Goal: Obtain resource: Download file/media

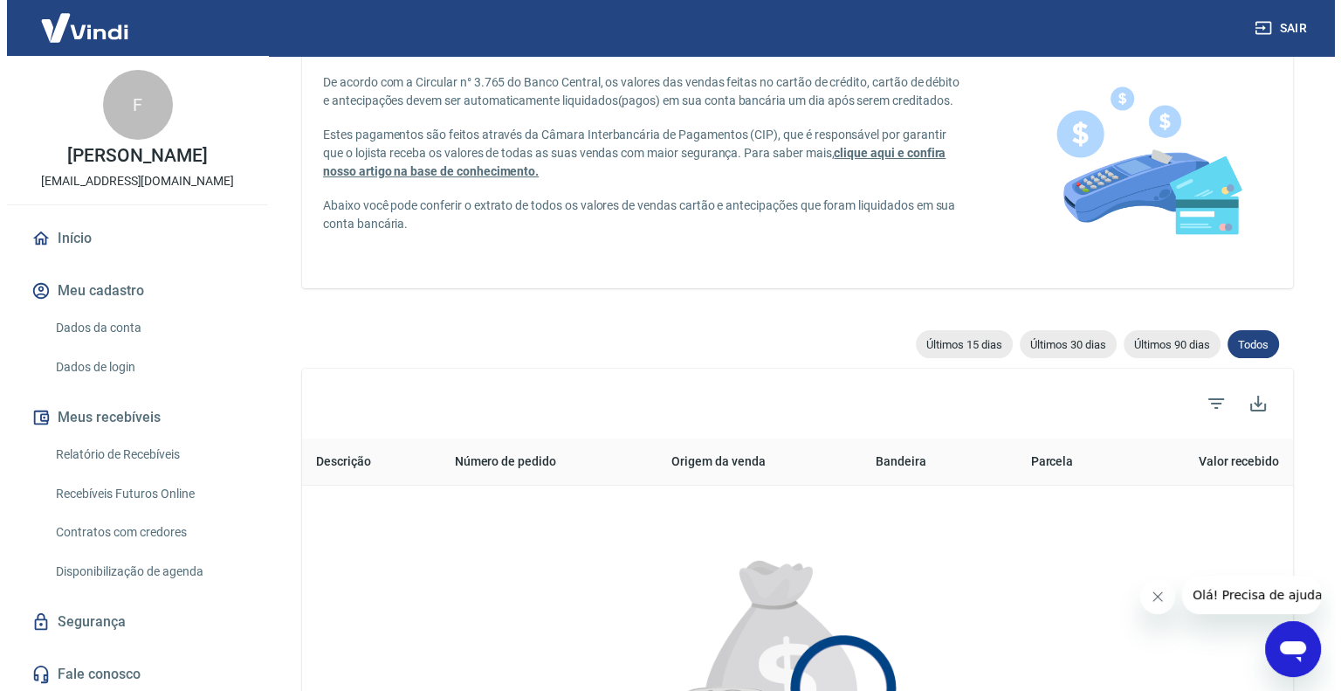
scroll to position [87, 0]
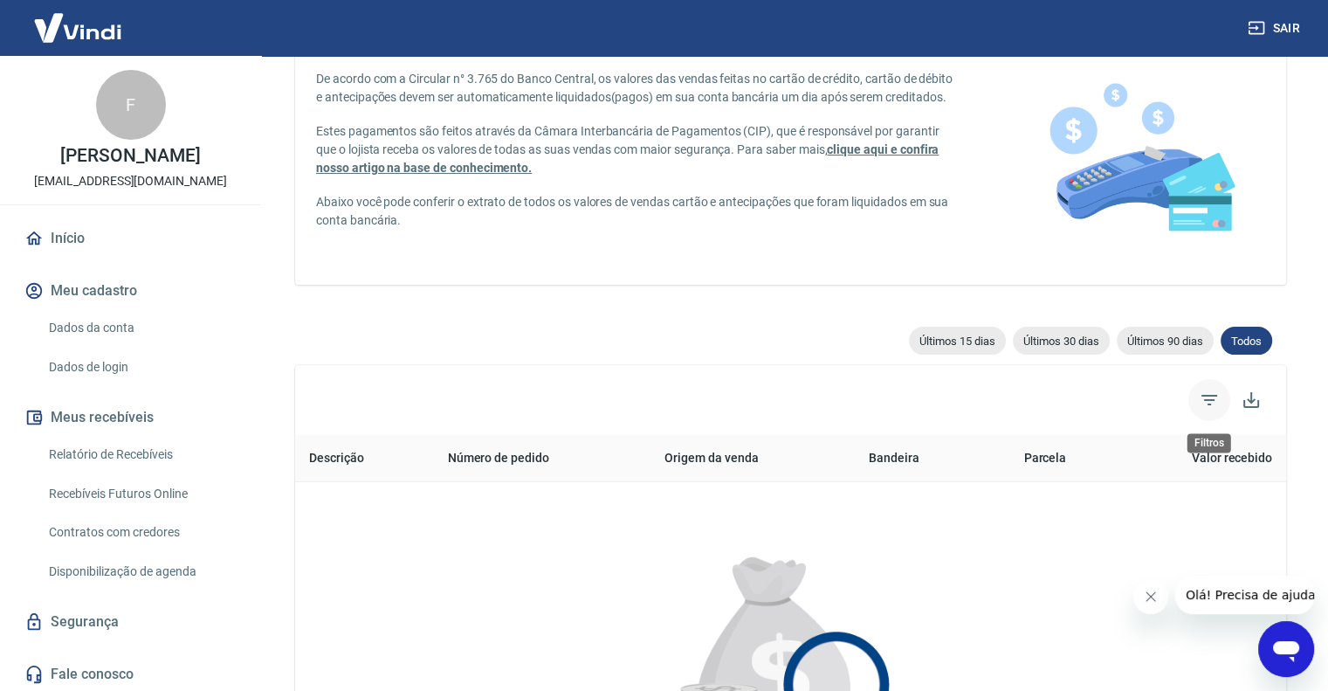
click at [1204, 400] on icon "Filtros" at bounding box center [1209, 400] width 16 height 10
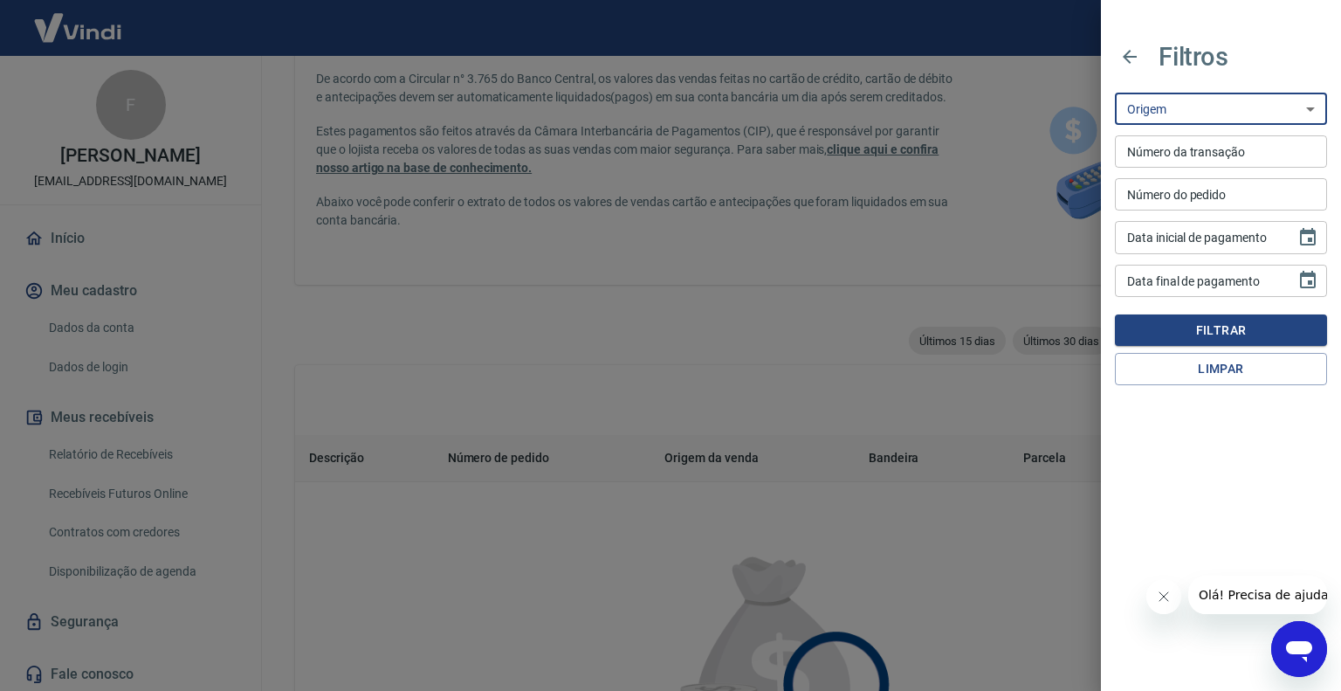
click at [1240, 121] on select "Maquininha Intermediador" at bounding box center [1221, 109] width 212 height 32
select select "pos"
click at [1115, 93] on select "Maquininha Intermediador" at bounding box center [1221, 109] width 212 height 32
click at [1309, 238] on icon "Choose date" at bounding box center [1308, 236] width 16 height 17
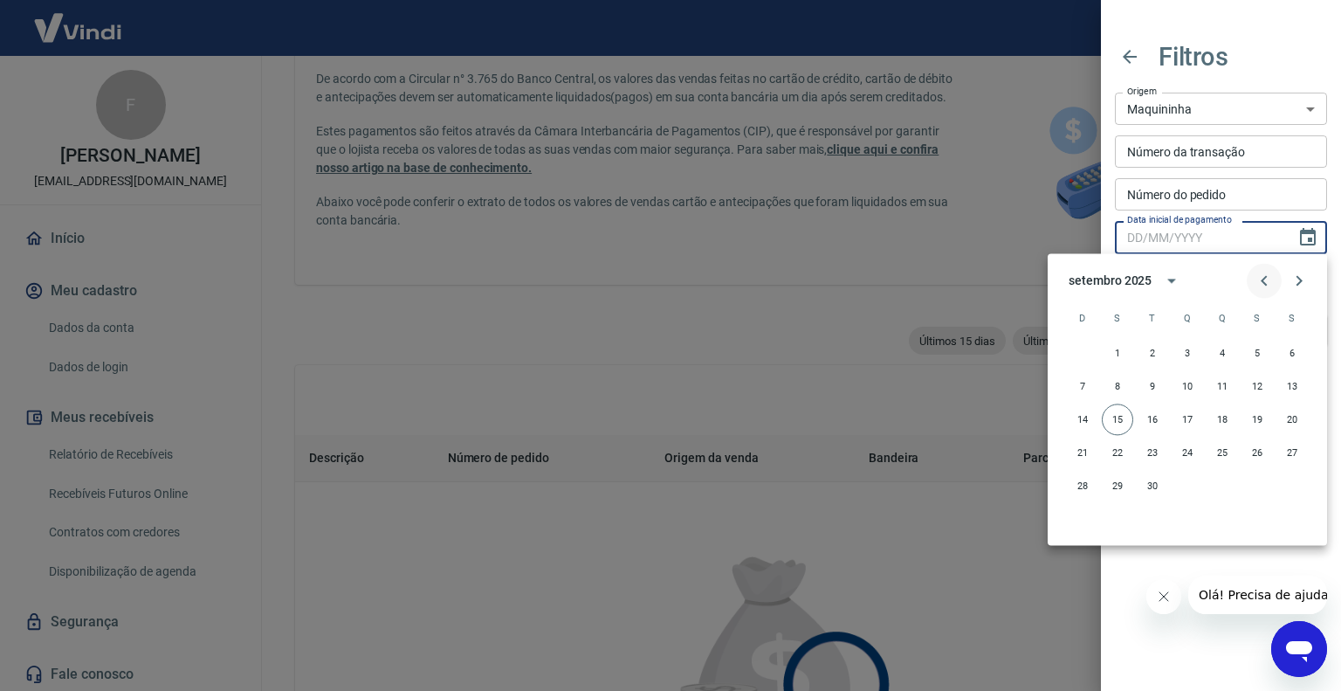
click at [1261, 283] on icon "Previous month" at bounding box center [1264, 280] width 21 height 21
click at [1261, 282] on icon "Previous month" at bounding box center [1264, 280] width 21 height 21
click at [1227, 344] on button "1" at bounding box center [1221, 352] width 31 height 31
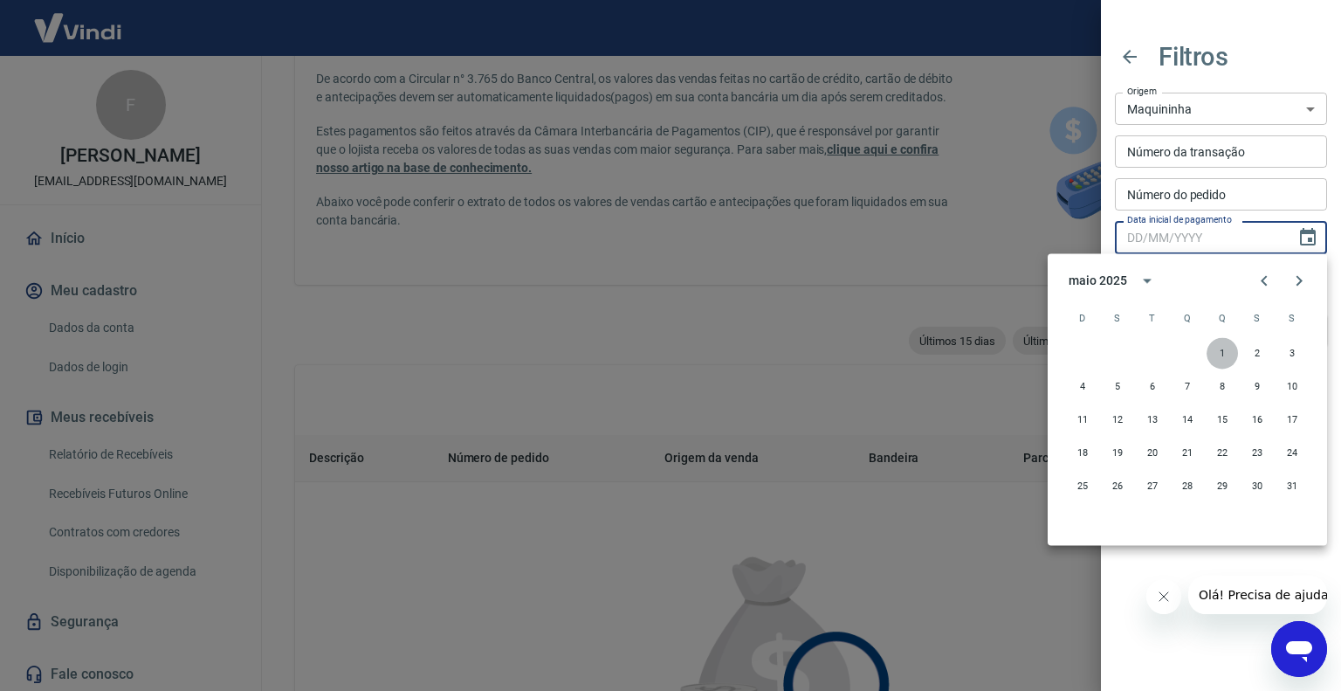
type input "01/05/2025"
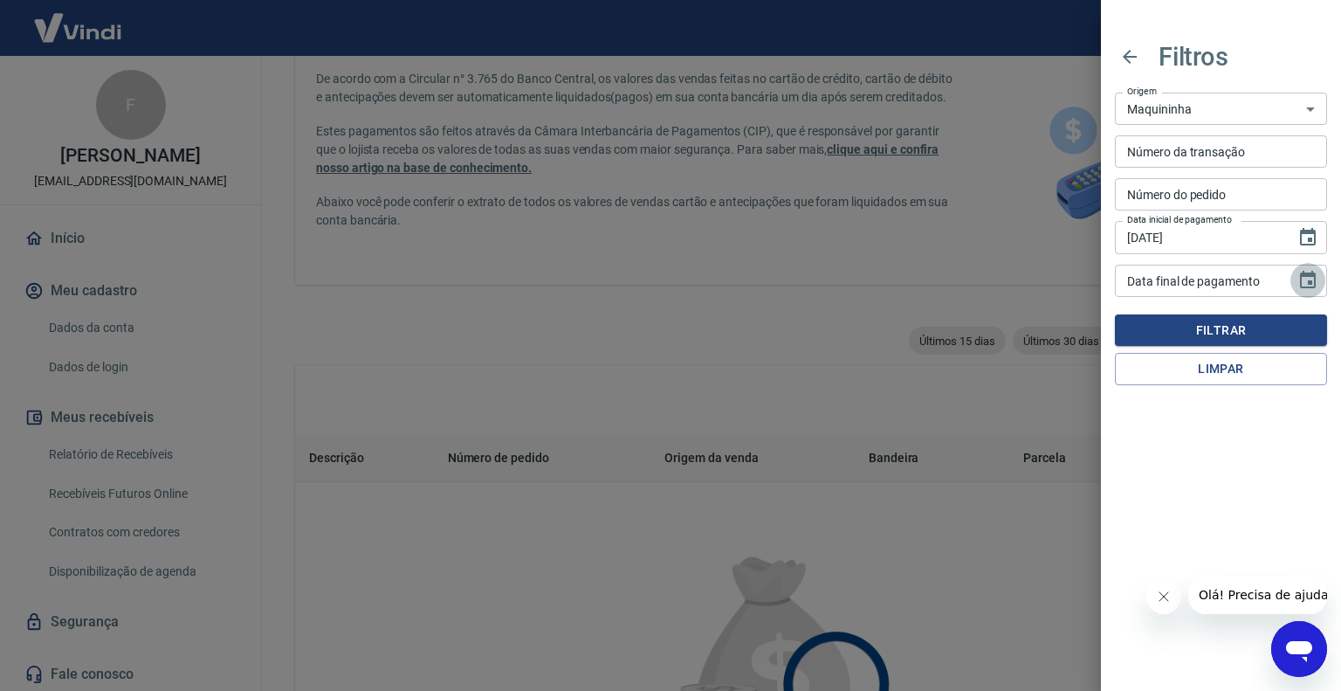
click at [1303, 280] on icon "Choose date" at bounding box center [1307, 280] width 21 height 21
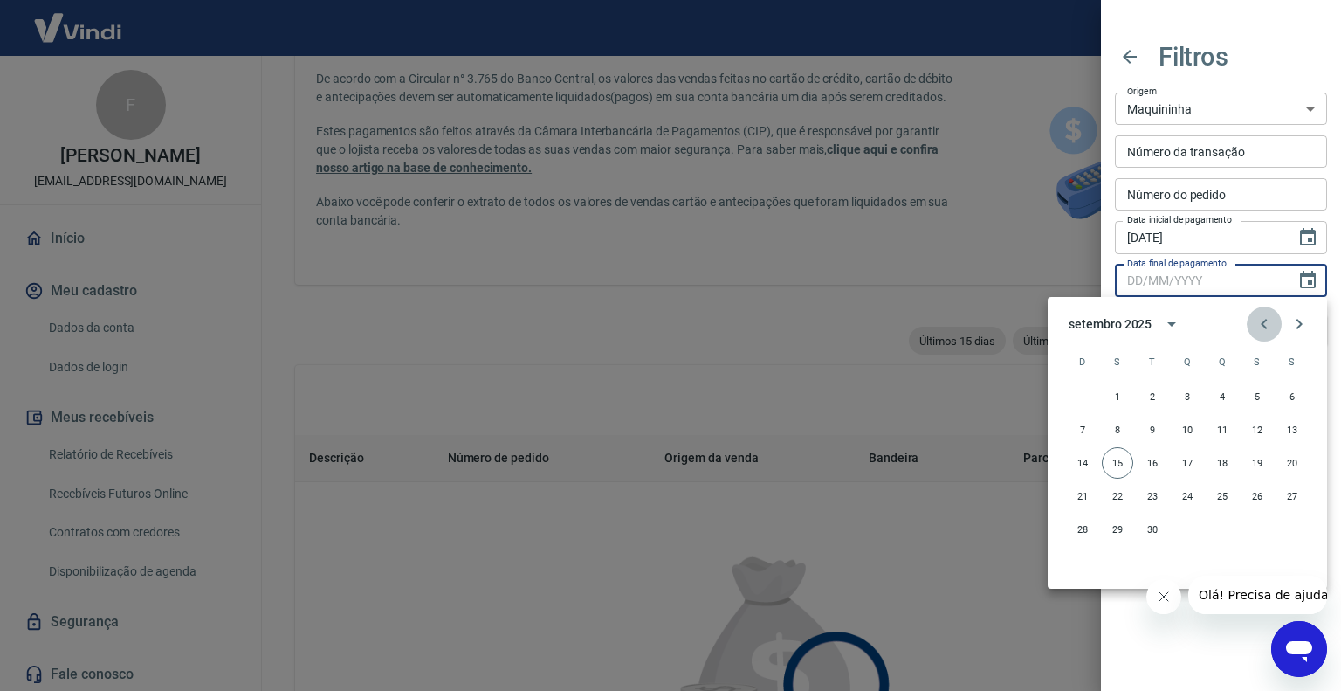
click at [1265, 320] on icon "Previous month" at bounding box center [1264, 324] width 6 height 10
click at [1290, 526] on button "31" at bounding box center [1291, 528] width 31 height 31
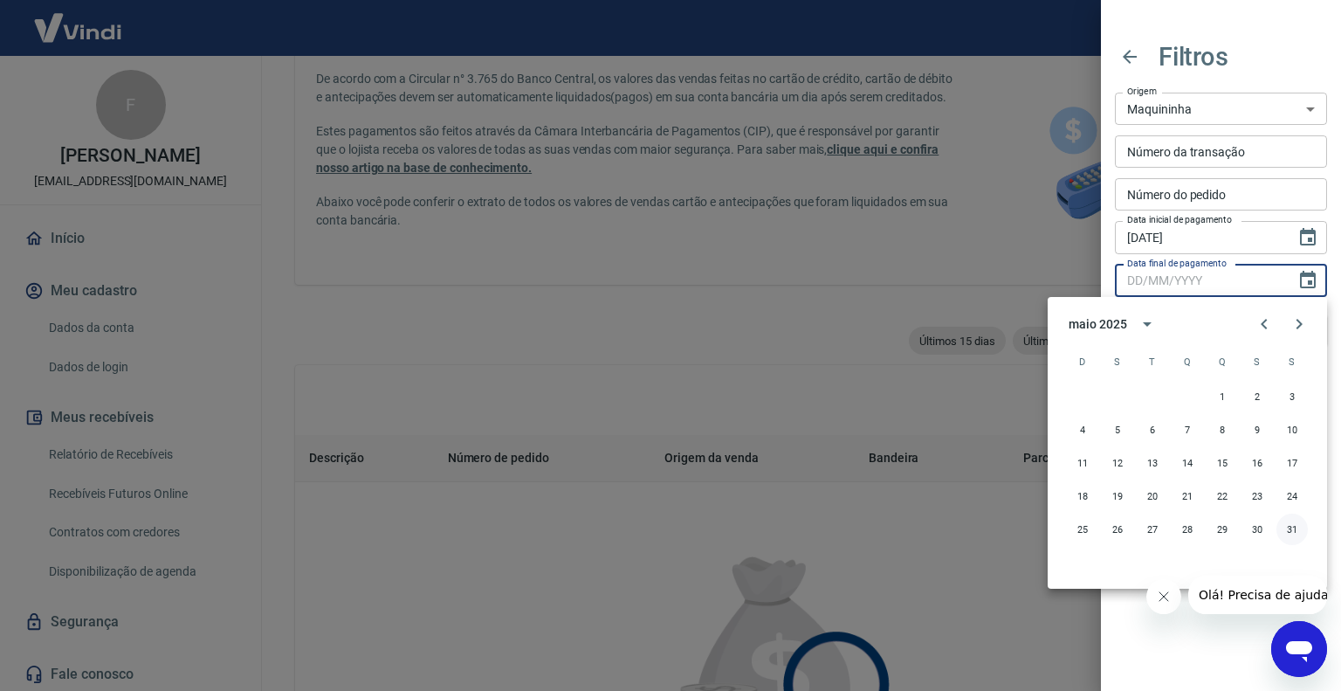
type input "31/05/2025"
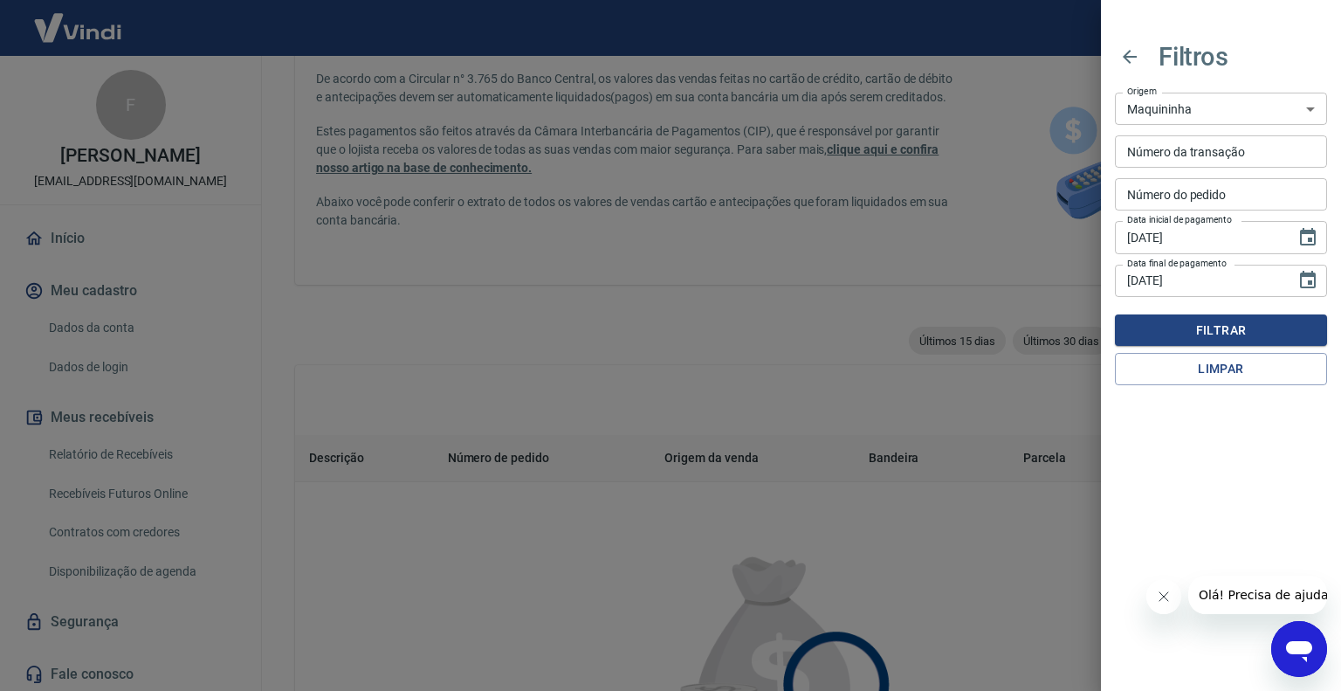
click at [1253, 454] on div "Filtros Origem Maquininha Intermediador Origem Número da transação Número da tr…" at bounding box center [1221, 345] width 240 height 691
drag, startPoint x: 1222, startPoint y: 327, endPoint x: 1233, endPoint y: 422, distance: 94.9
click at [1222, 326] on button "Filtrar" at bounding box center [1221, 330] width 212 height 32
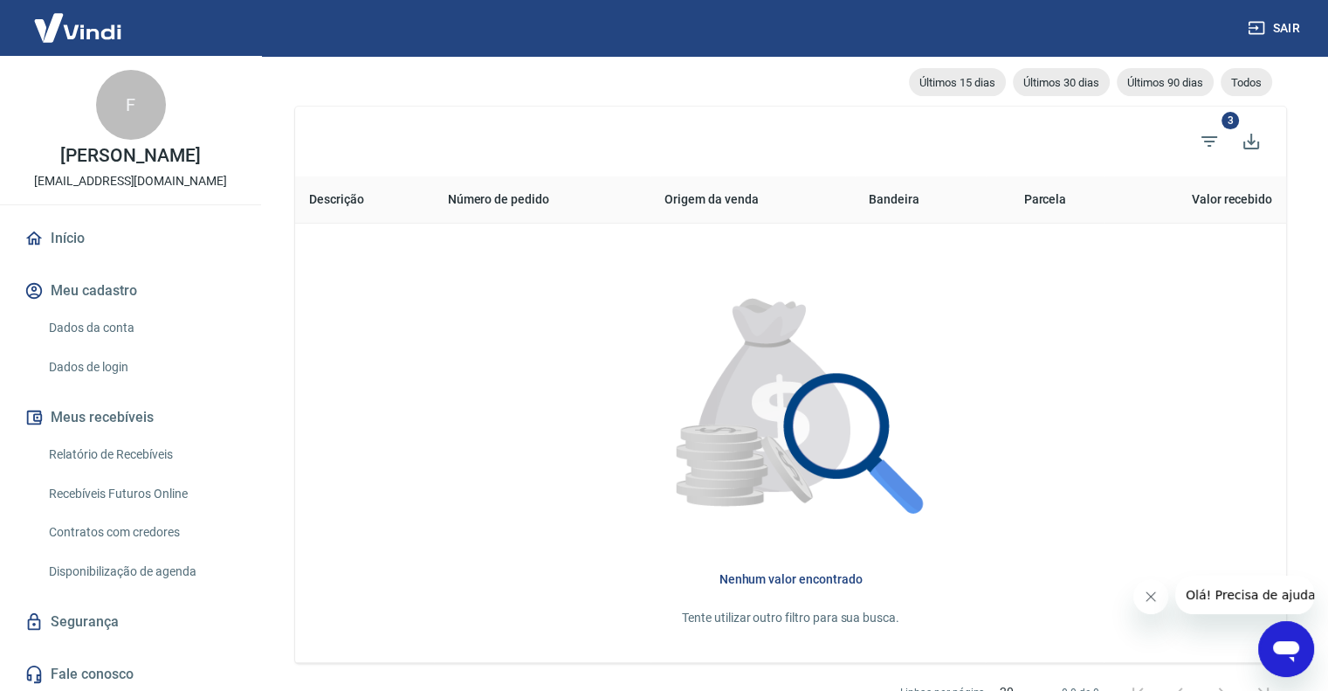
scroll to position [203, 0]
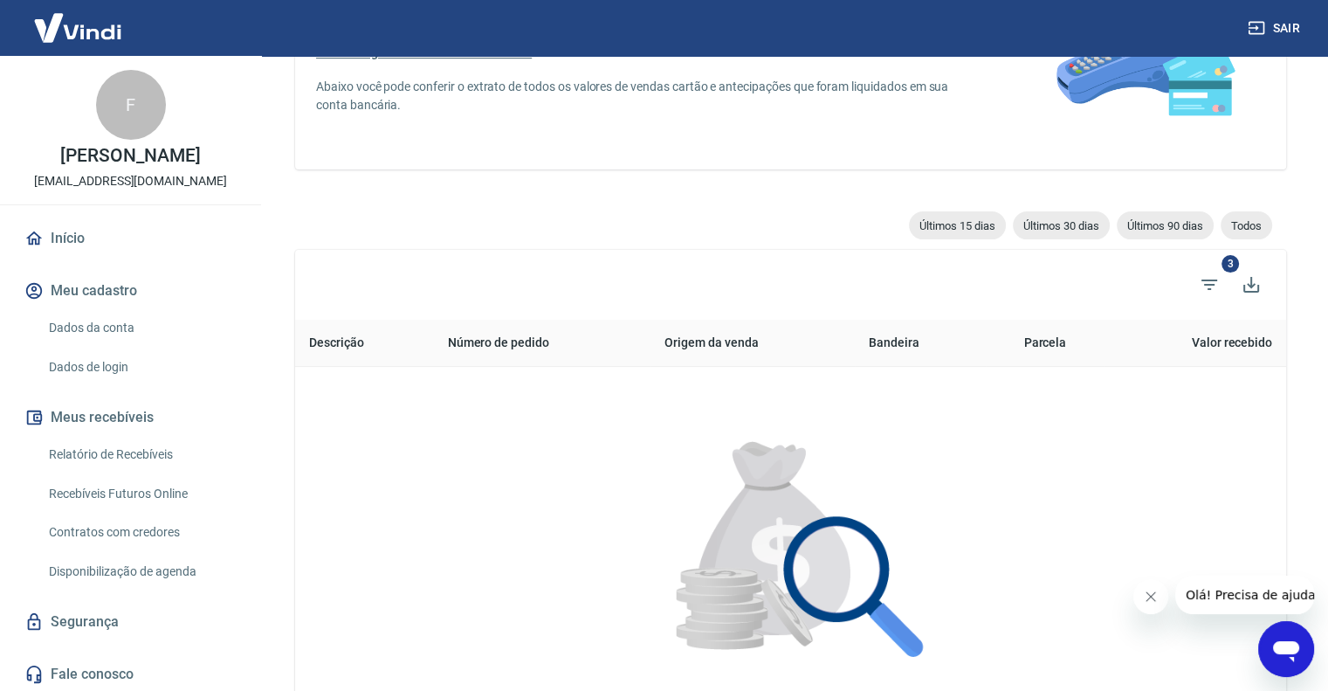
drag, startPoint x: 1204, startPoint y: 271, endPoint x: 1205, endPoint y: 283, distance: 11.4
click at [1205, 271] on span "Filtros" at bounding box center [1209, 285] width 42 height 42
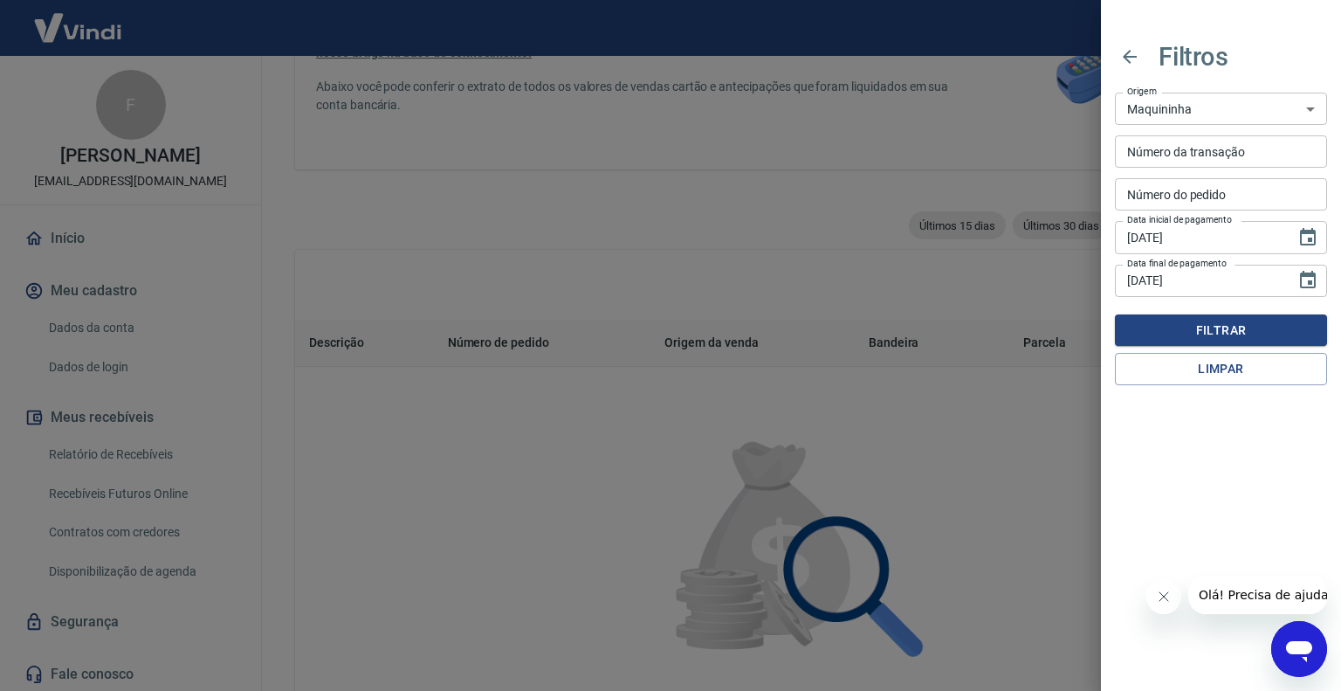
click at [1243, 113] on select "Maquininha Intermediador" at bounding box center [1221, 109] width 212 height 32
drag, startPoint x: 649, startPoint y: 227, endPoint x: 648, endPoint y: 217, distance: 9.8
click at [649, 223] on div at bounding box center [670, 345] width 1341 height 691
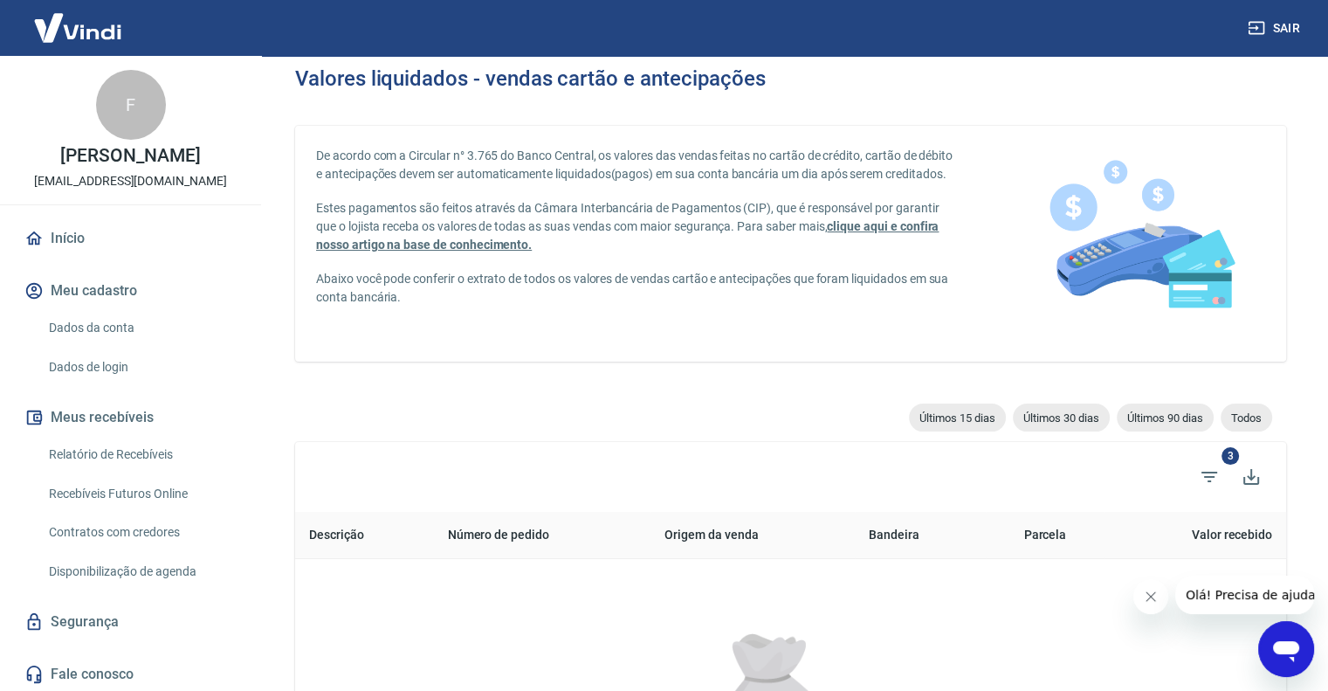
scroll to position [0, 0]
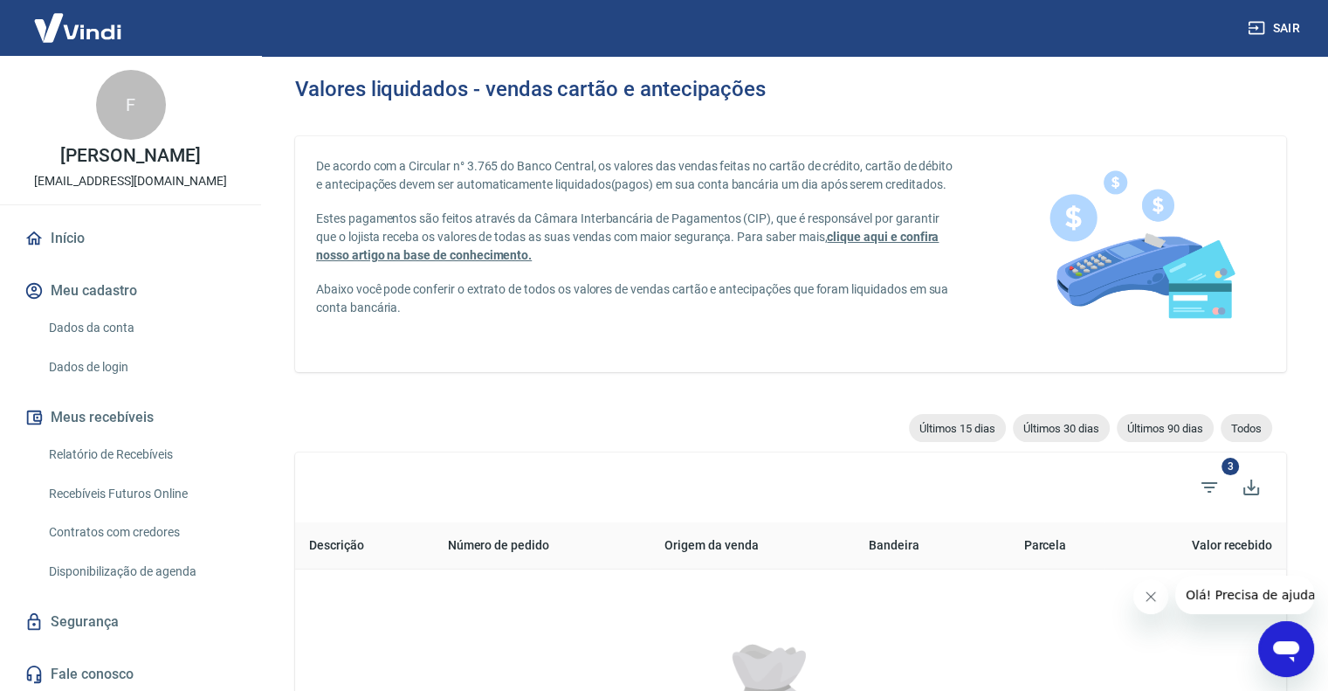
click at [562, 190] on p "De acordo com a Circular n° 3.765 do Banco Central, os valores das vendas feita…" at bounding box center [636, 175] width 640 height 37
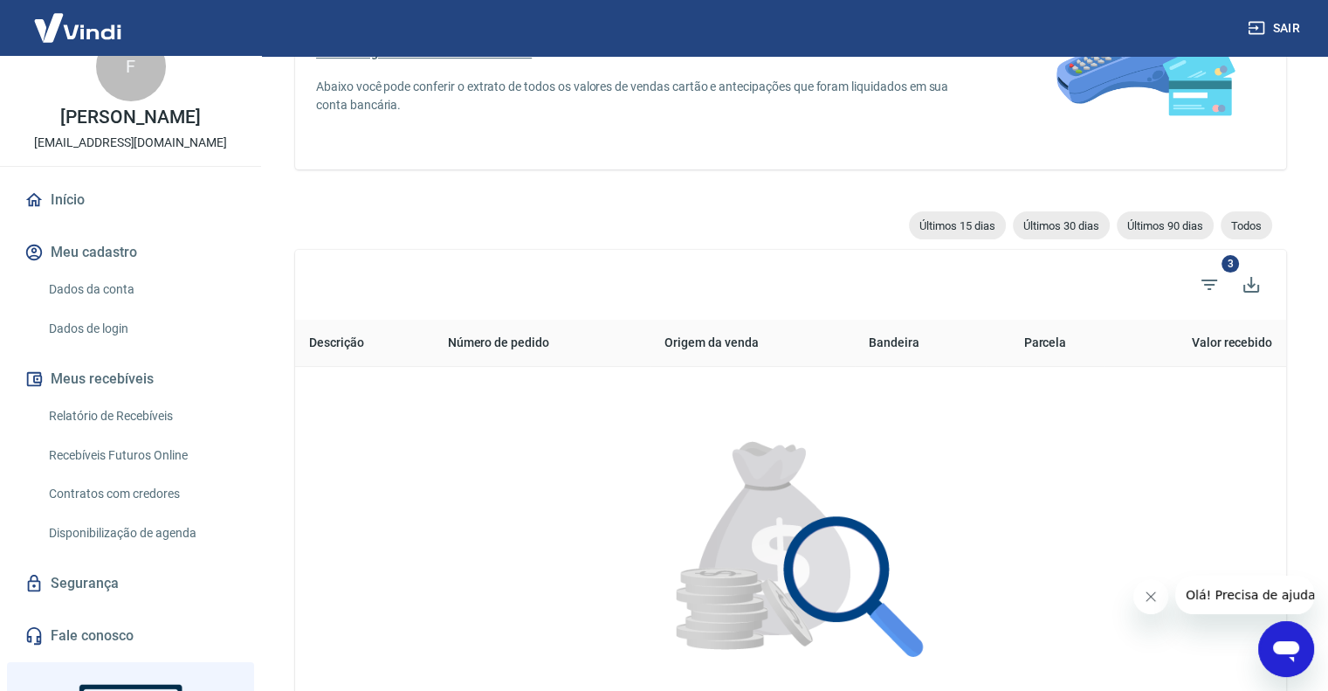
scroll to position [175, 0]
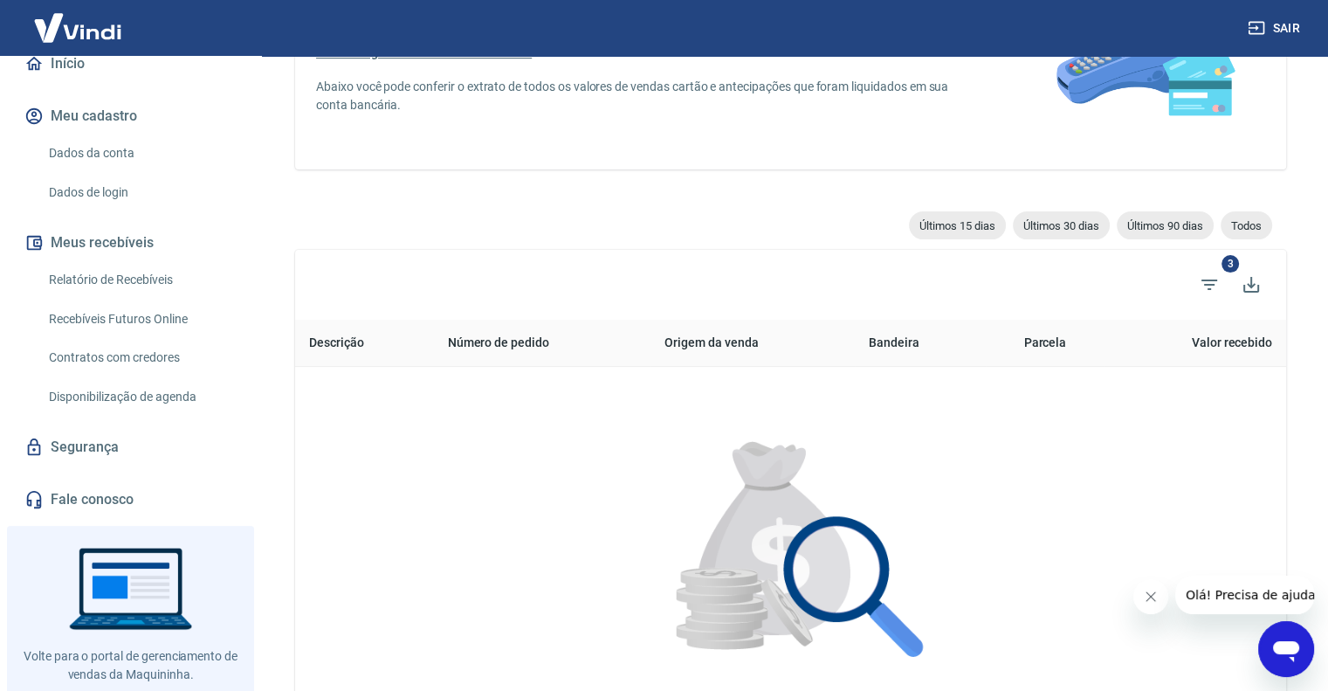
click at [123, 298] on link "Relatório de Recebíveis" at bounding box center [141, 280] width 198 height 36
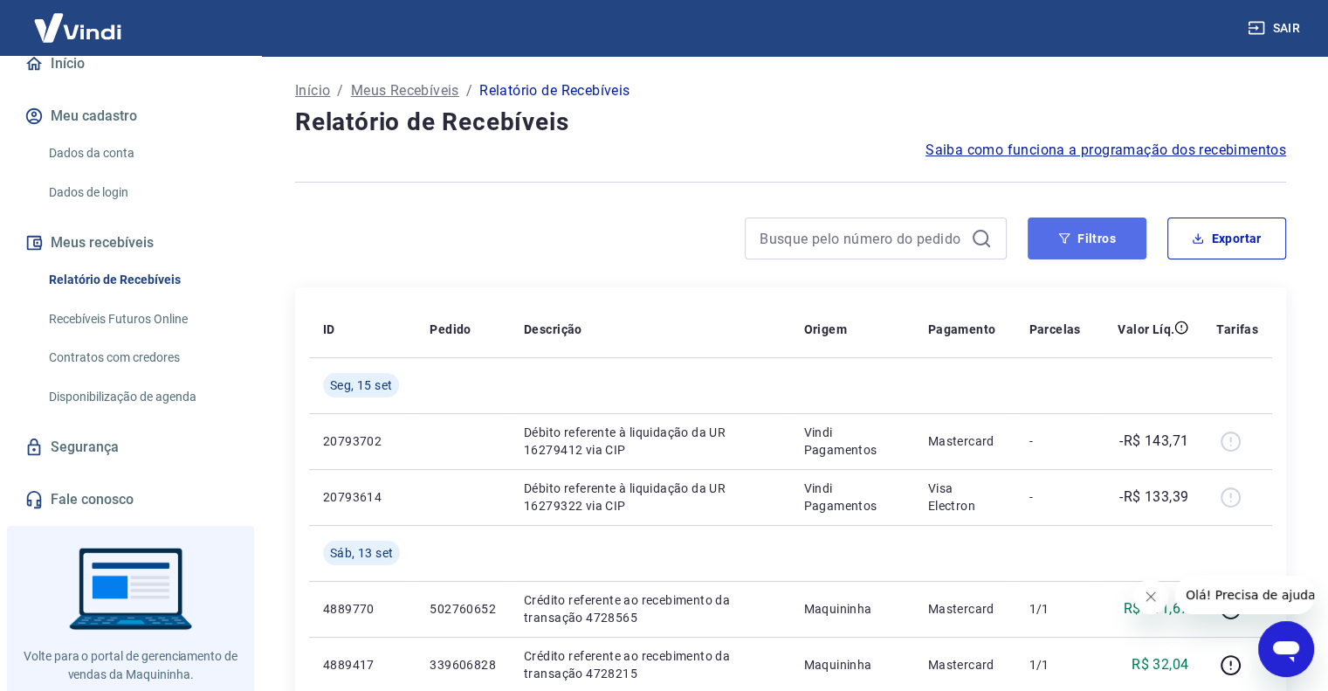
click at [1070, 241] on icon "button" at bounding box center [1064, 238] width 12 height 12
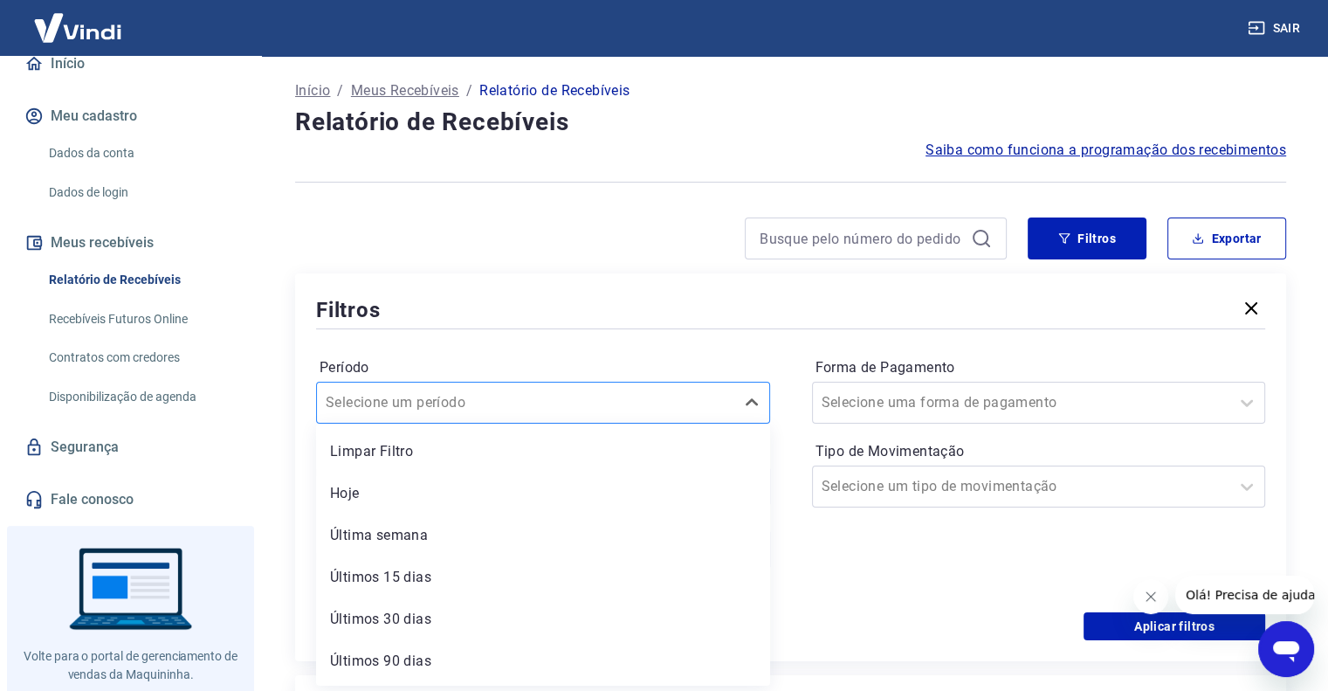
click at [562, 398] on div at bounding box center [526, 402] width 400 height 24
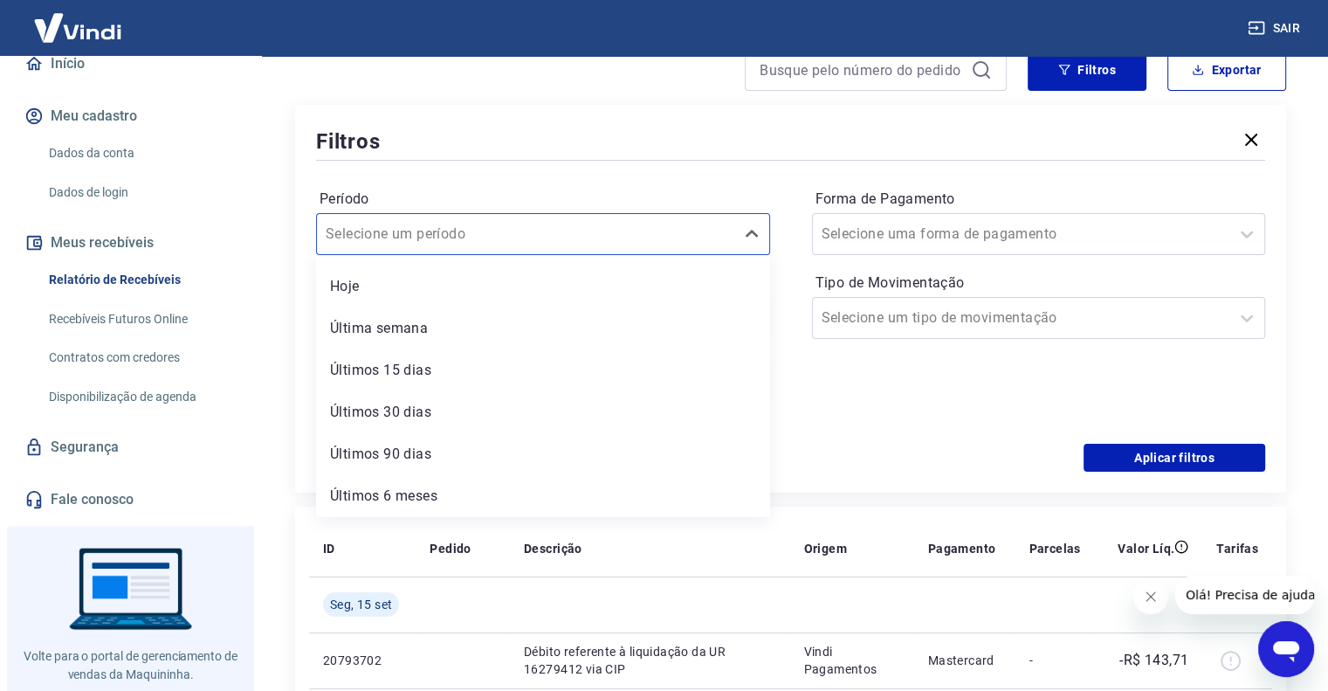
scroll to position [175, 0]
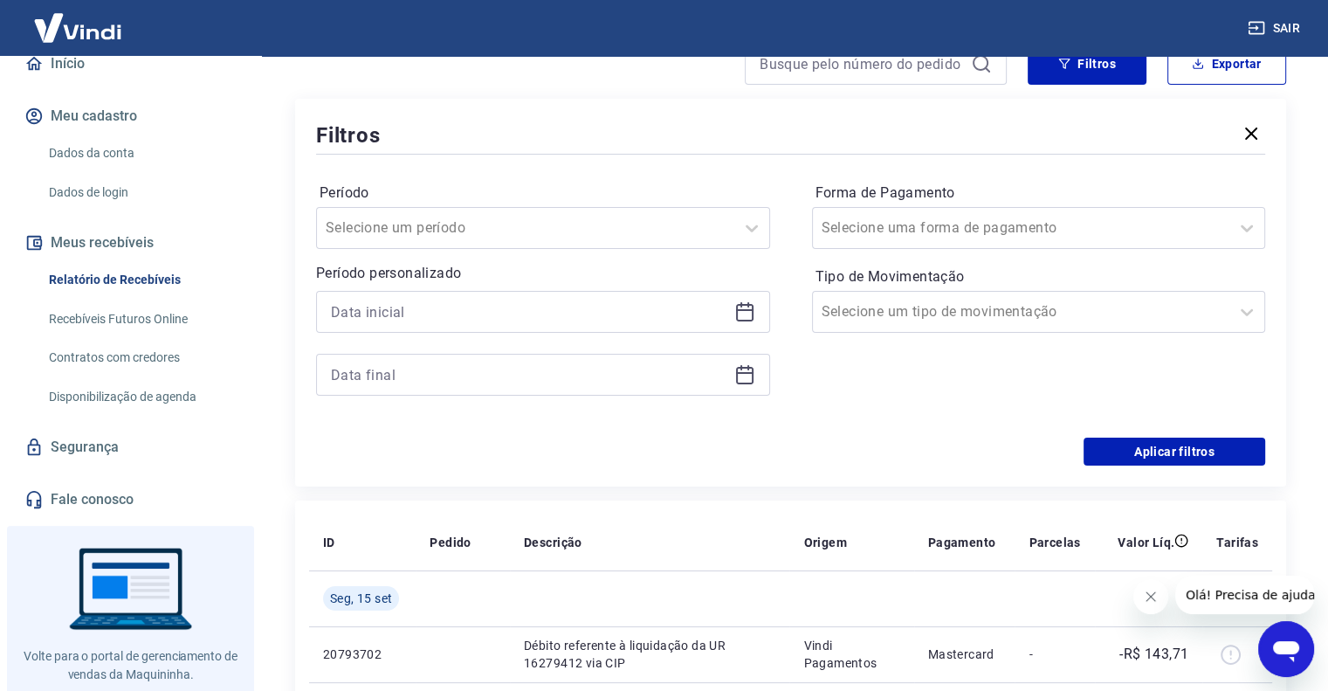
click at [742, 309] on icon at bounding box center [744, 311] width 21 height 21
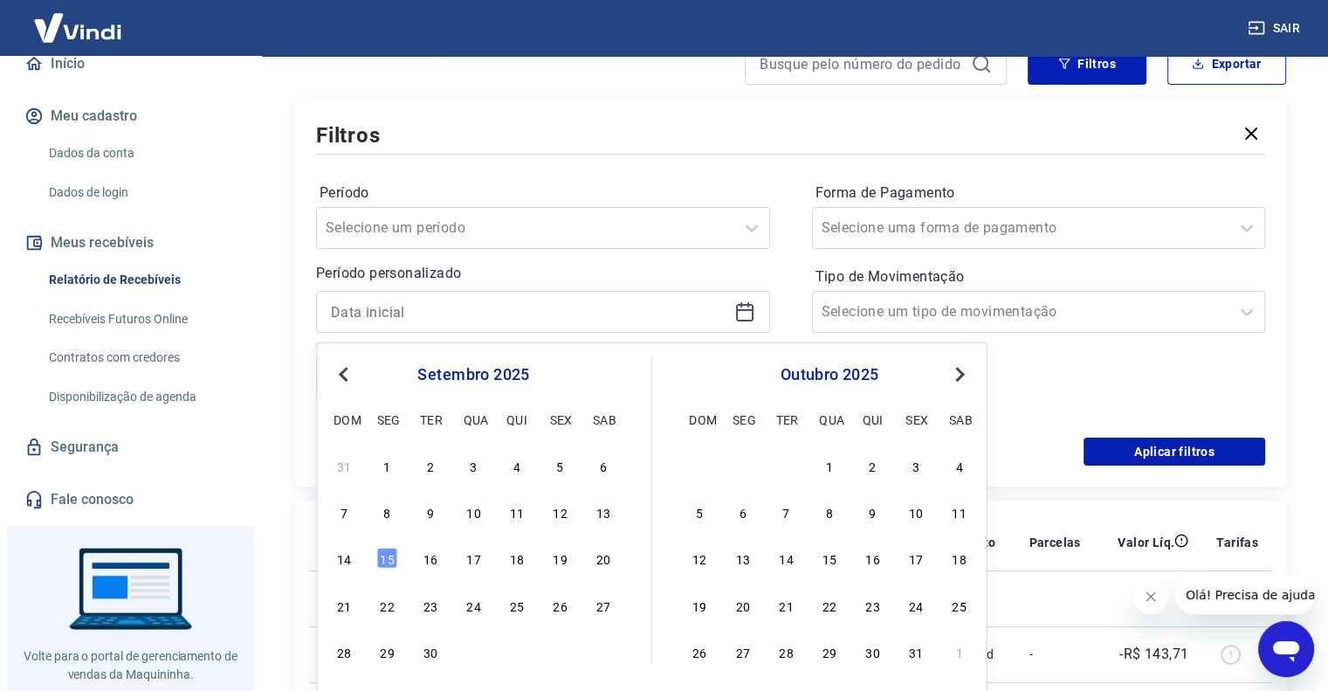
click at [337, 368] on button "Previous Month" at bounding box center [343, 374] width 21 height 21
click at [338, 368] on button "Previous Month" at bounding box center [343, 374] width 21 height 21
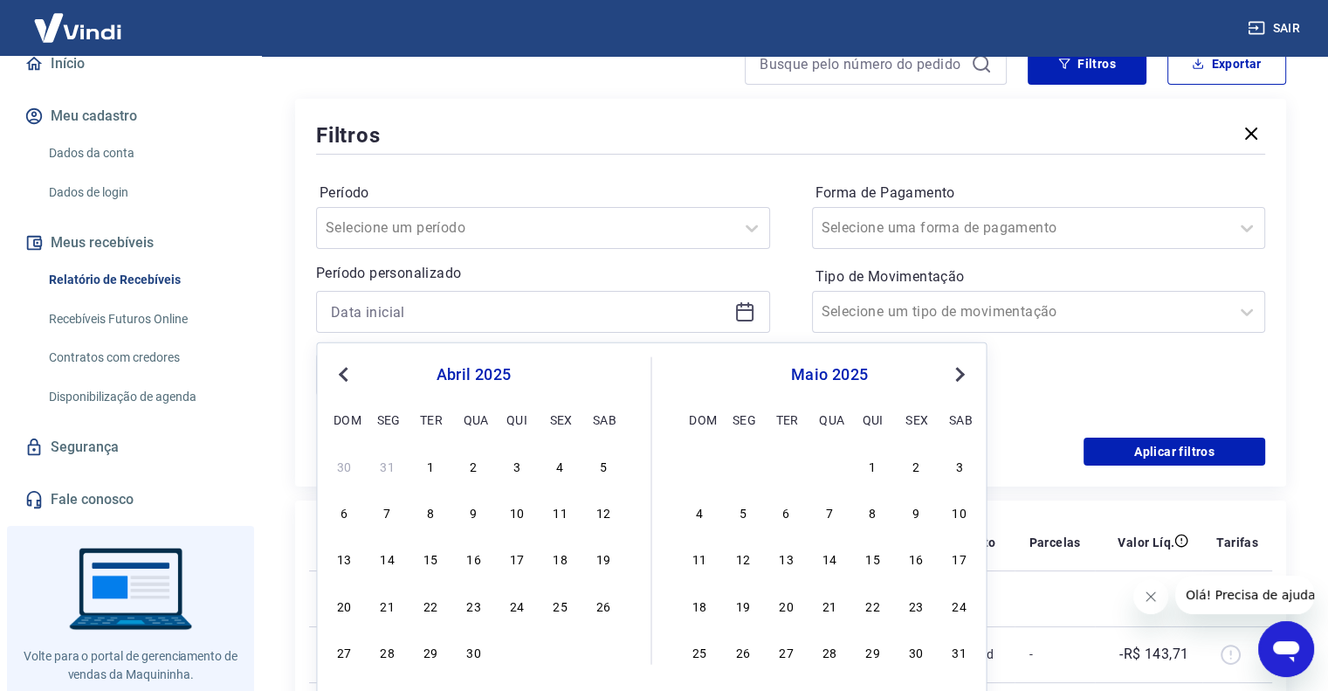
click at [958, 369] on span "Next Month" at bounding box center [958, 373] width 0 height 20
click at [514, 464] on div "1" at bounding box center [516, 465] width 21 height 21
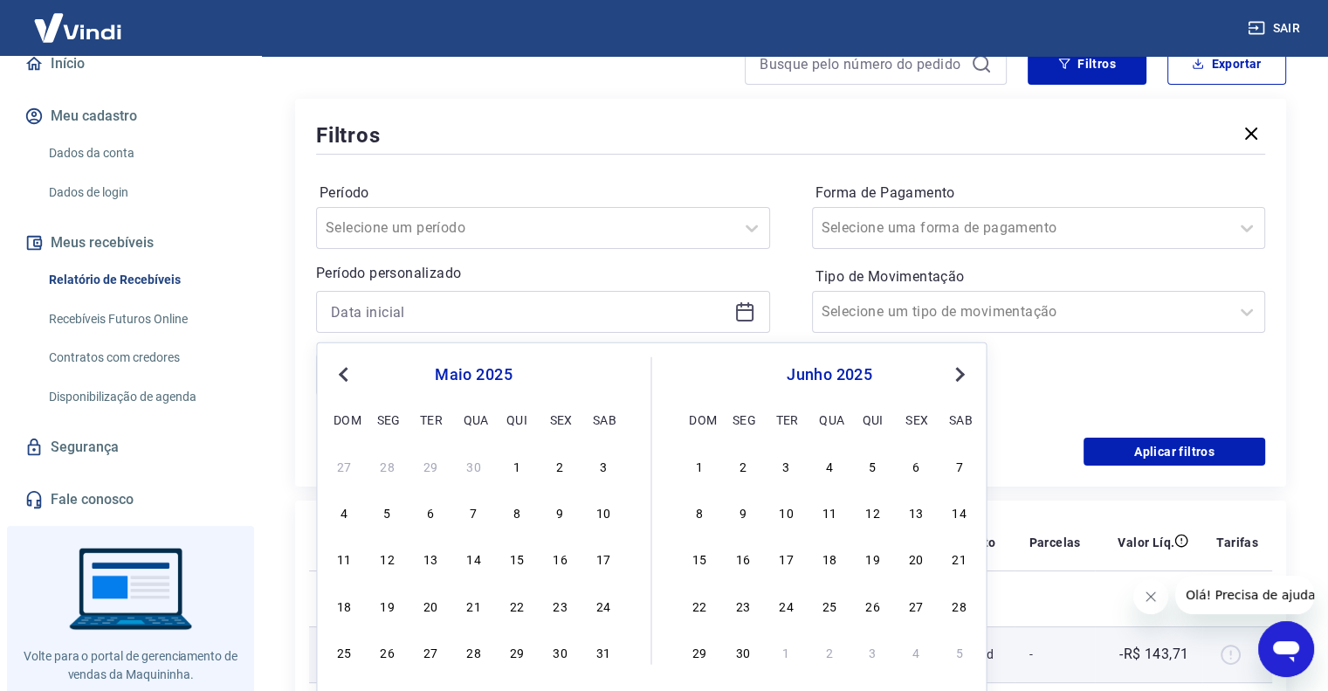
type input "01/05/2025"
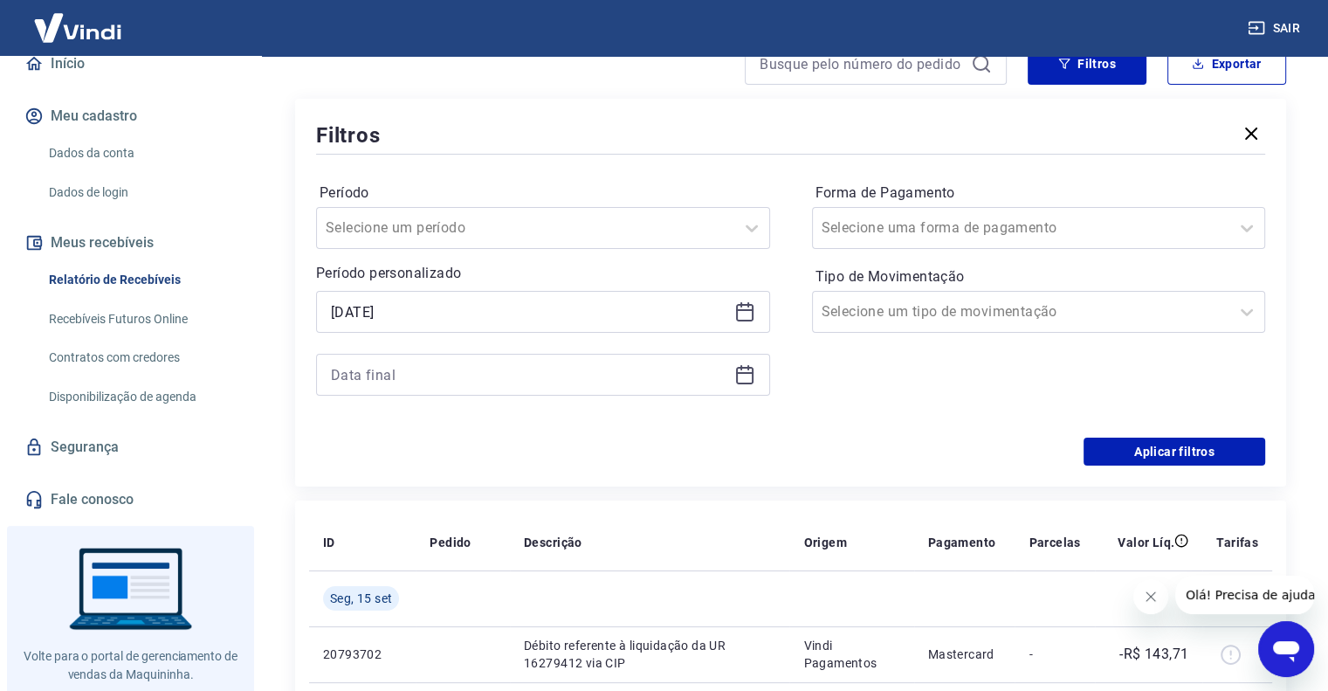
click at [740, 369] on icon at bounding box center [741, 367] width 2 height 5
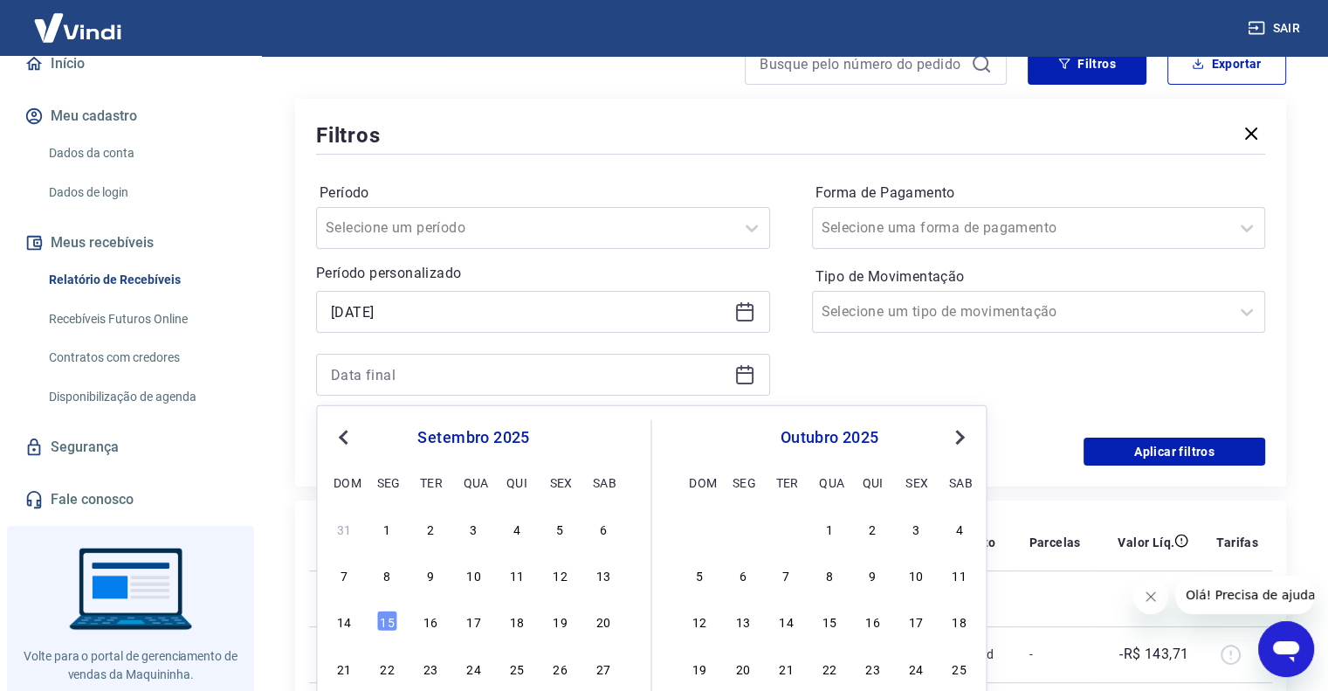
click at [339, 432] on button "Previous Month" at bounding box center [343, 437] width 21 height 21
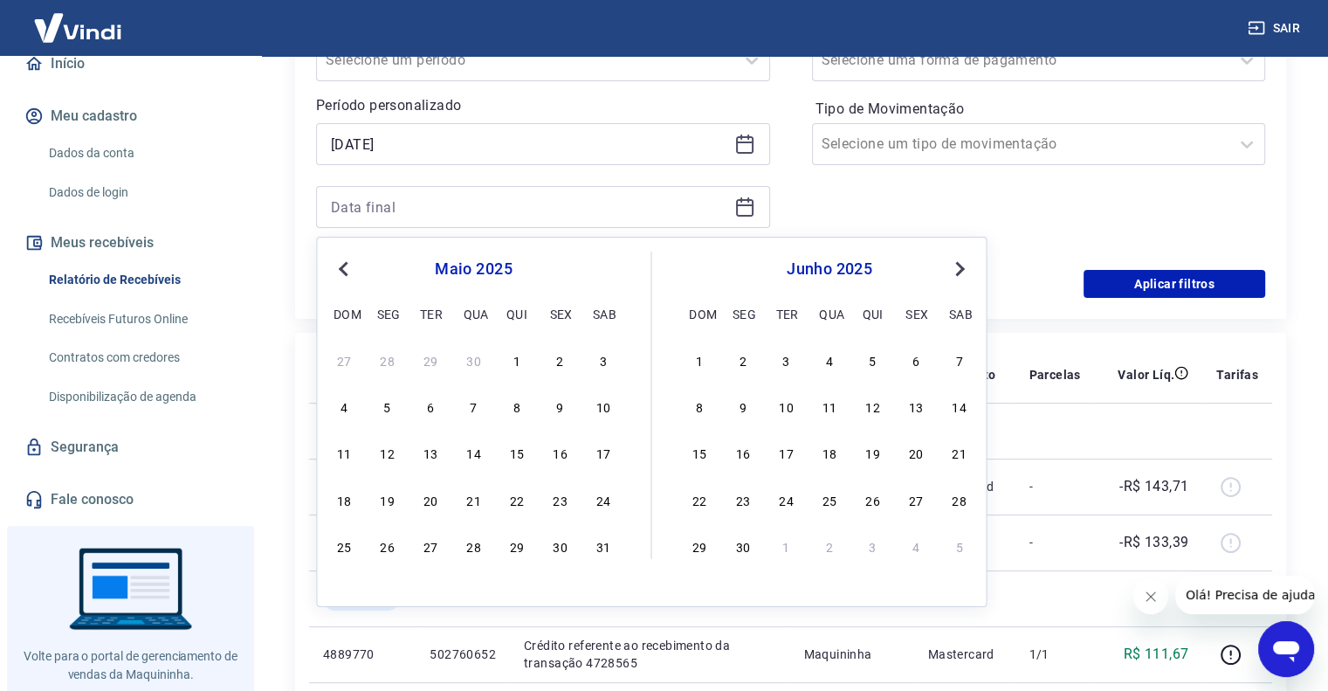
scroll to position [349, 0]
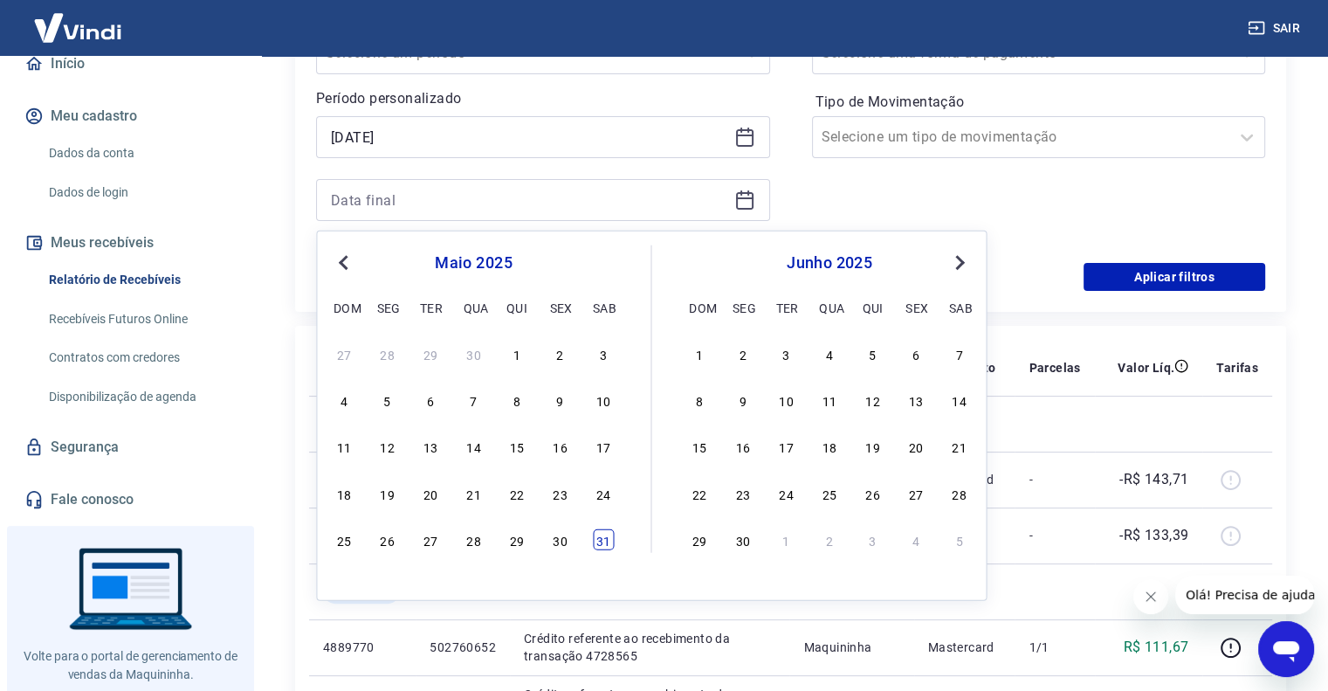
click at [600, 537] on div "31" at bounding box center [603, 539] width 21 height 21
type input "31/05/2025"
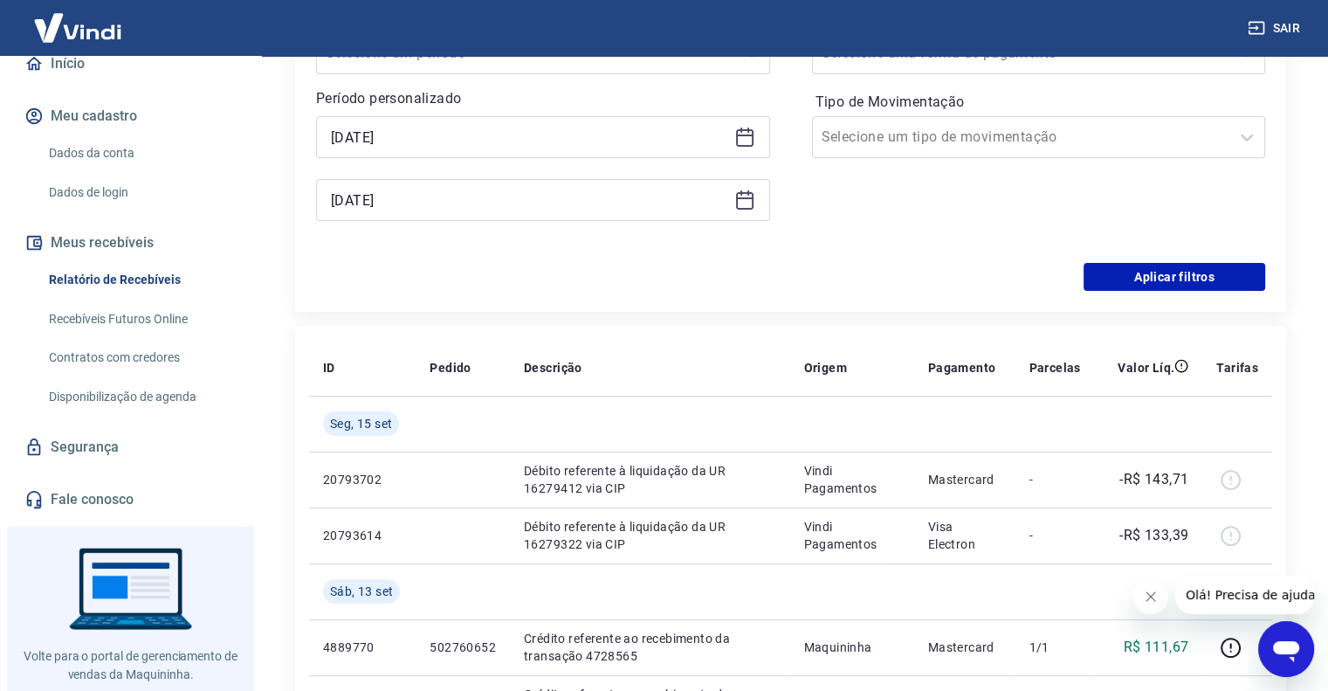
click at [477, 271] on div "Aplicar filtros" at bounding box center [790, 277] width 949 height 28
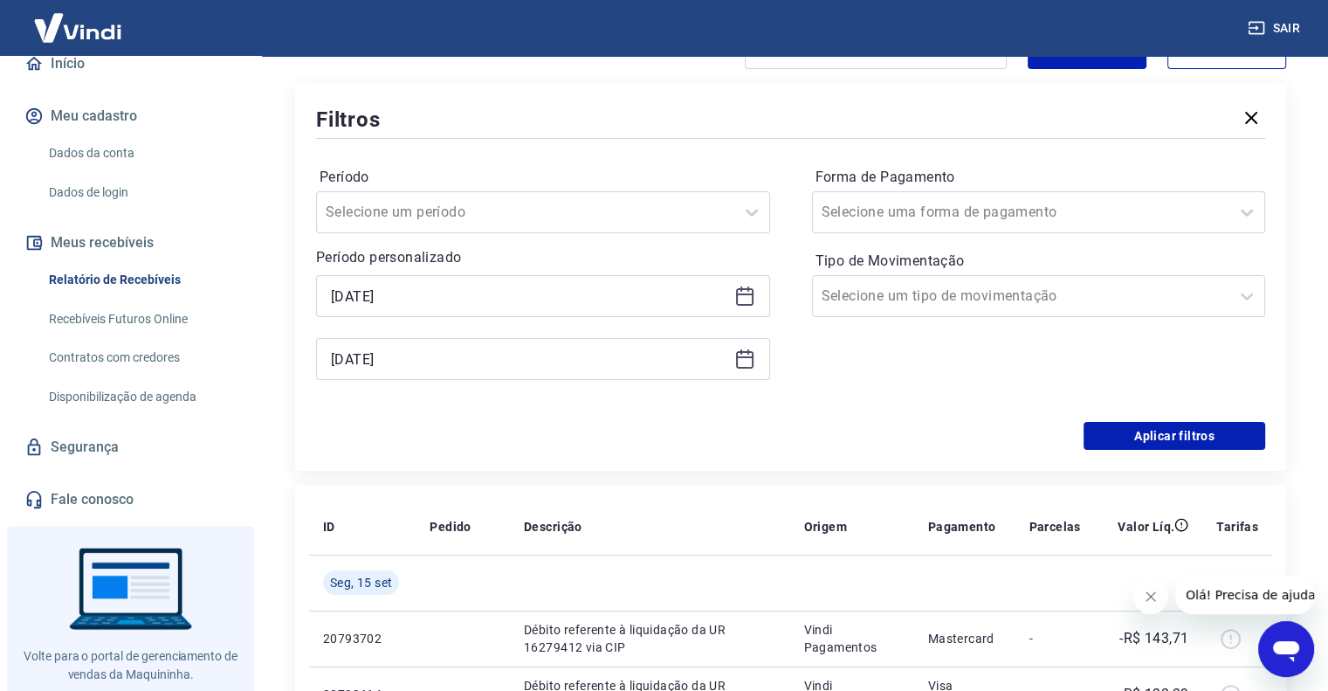
scroll to position [175, 0]
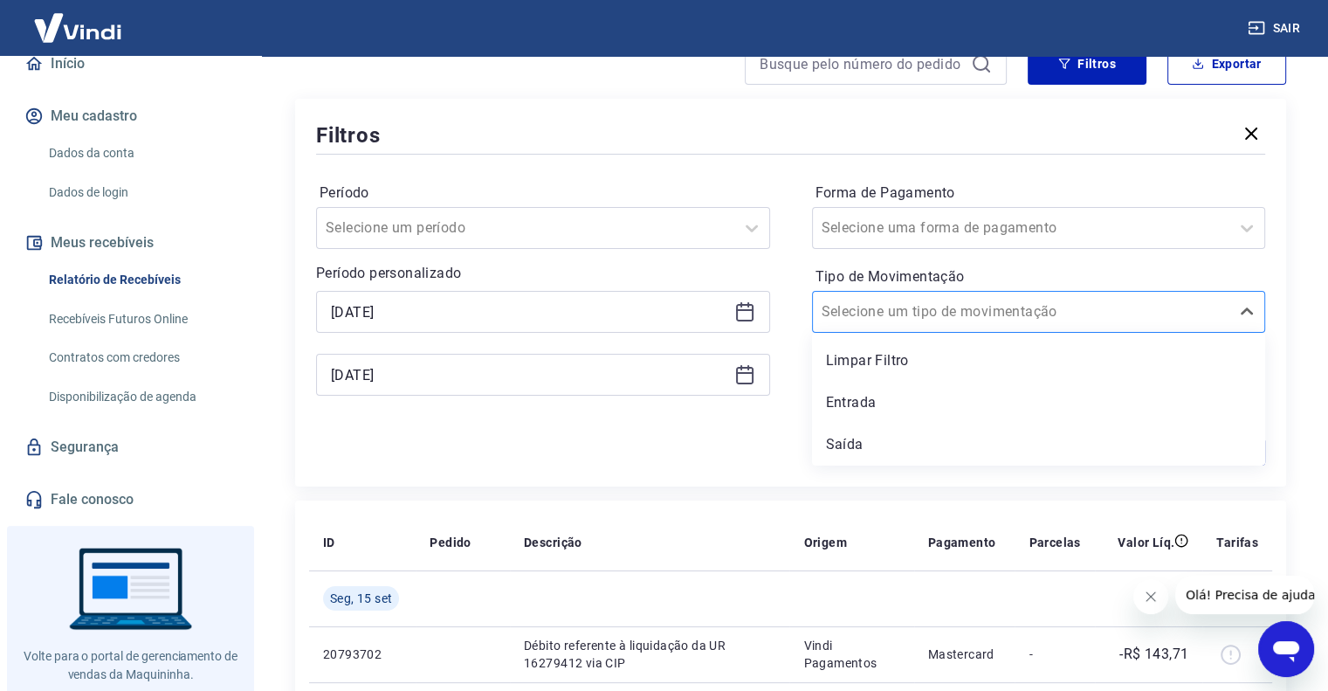
click at [922, 313] on input "Tipo de Movimentação" at bounding box center [909, 311] width 176 height 21
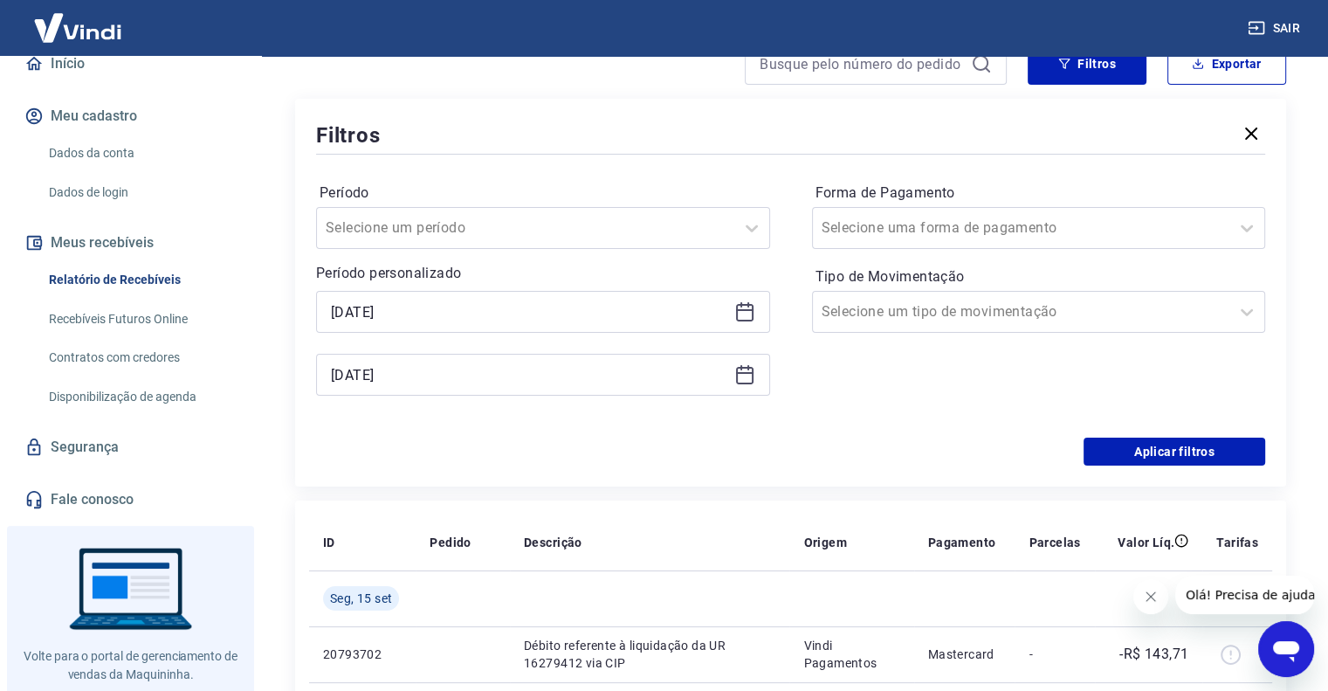
click at [749, 464] on div "Aplicar filtros" at bounding box center [790, 451] width 949 height 28
click at [918, 240] on div at bounding box center [1021, 228] width 400 height 24
drag, startPoint x: 754, startPoint y: 451, endPoint x: 772, endPoint y: 404, distance: 50.3
click at [753, 451] on div "Aplicar filtros" at bounding box center [790, 451] width 949 height 28
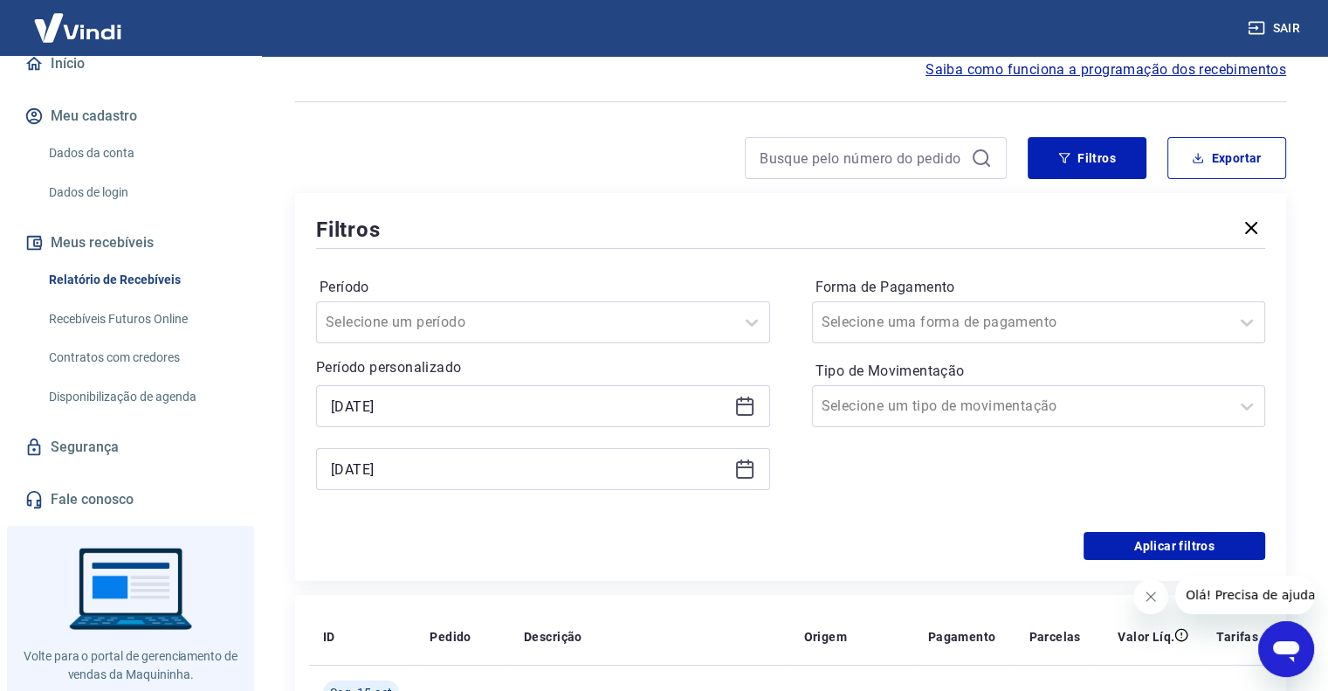
scroll to position [87, 0]
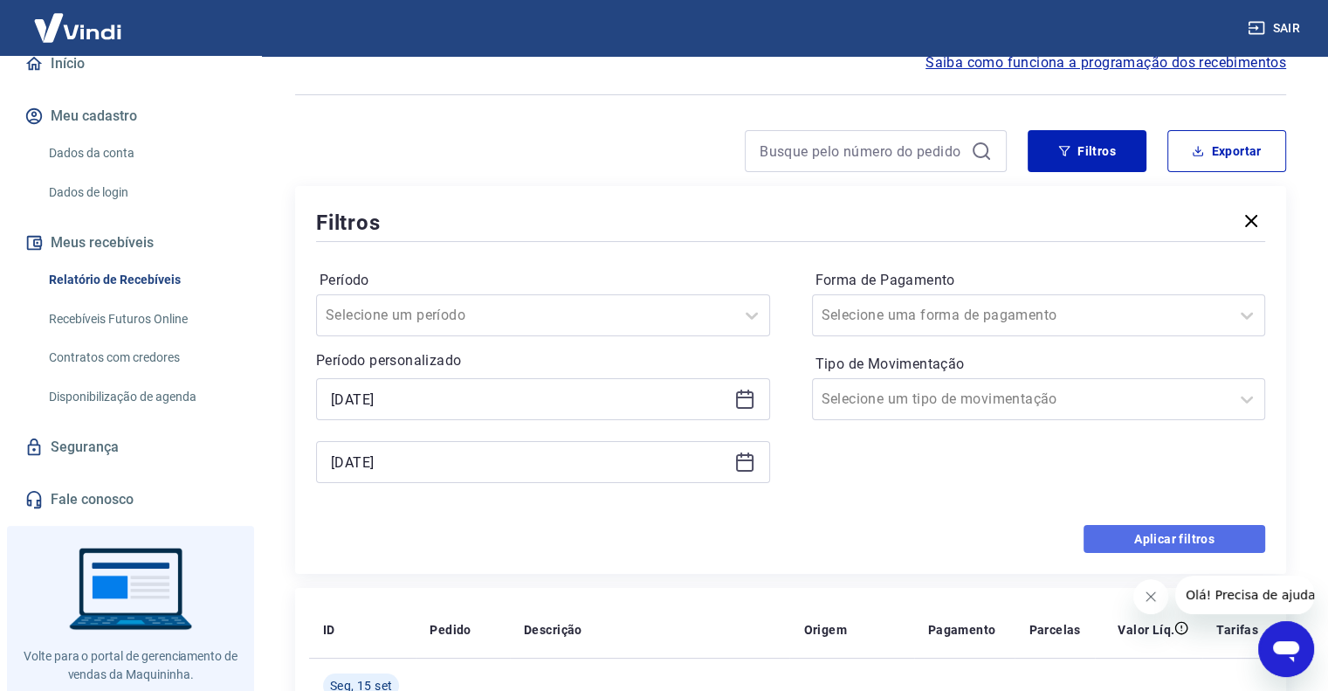
click at [1191, 540] on button "Aplicar filtros" at bounding box center [1174, 539] width 182 height 28
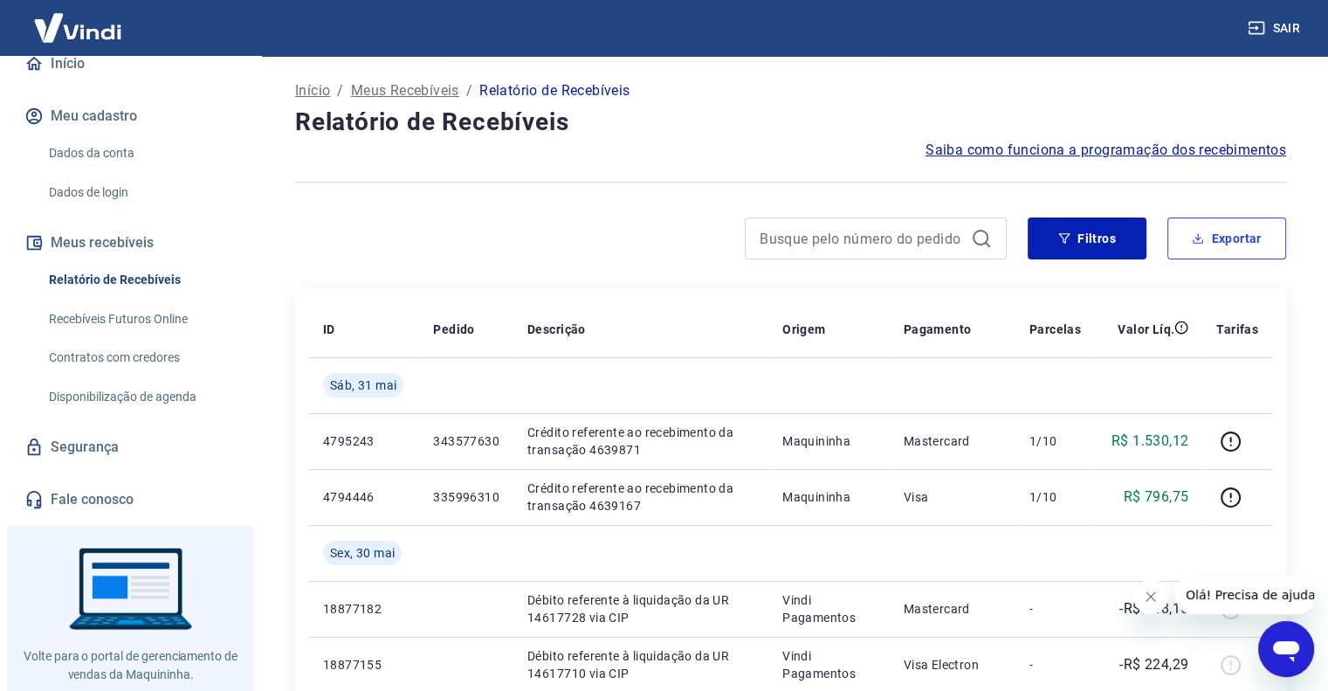
drag, startPoint x: 1226, startPoint y: 251, endPoint x: 1247, endPoint y: 289, distance: 43.8
click at [1226, 251] on button "Exportar" at bounding box center [1226, 238] width 119 height 42
type input "01/05/2025"
type input "31/05/2025"
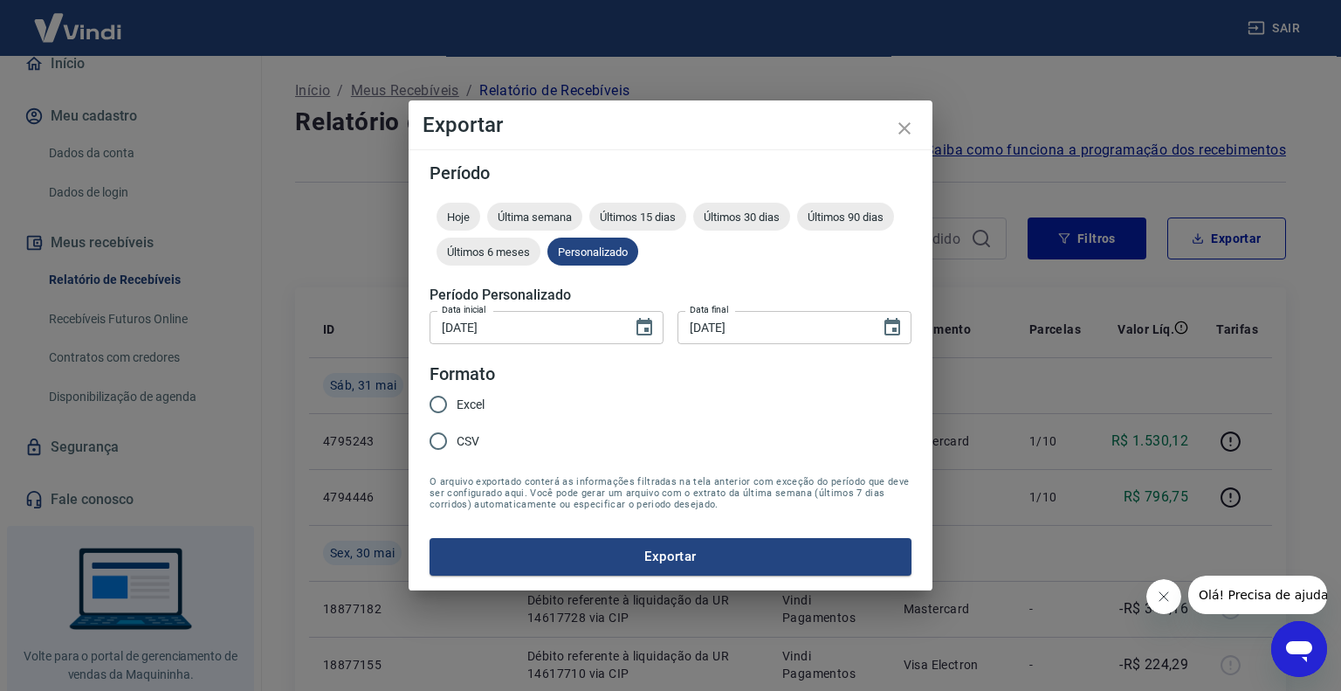
click at [462, 401] on span "Excel" at bounding box center [471, 404] width 28 height 18
click at [457, 401] on input "Excel" at bounding box center [438, 404] width 37 height 37
radio input "true"
click at [587, 562] on button "Exportar" at bounding box center [670, 556] width 482 height 37
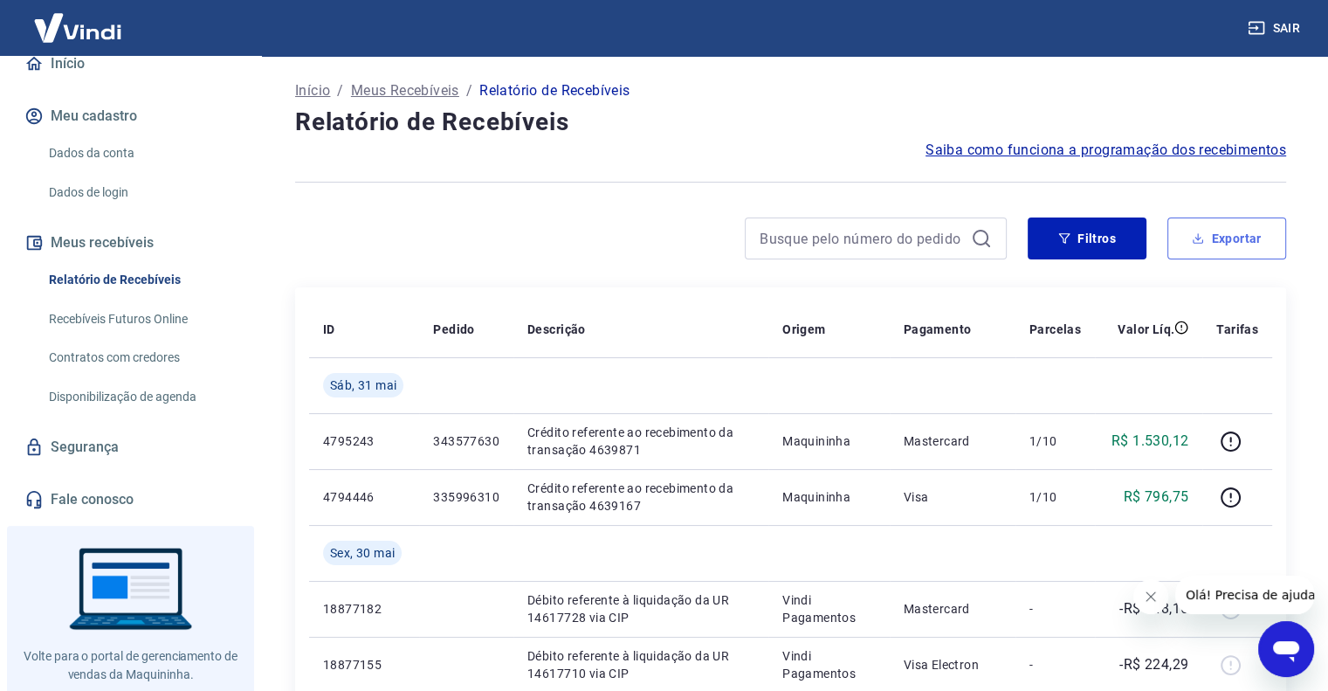
click at [1240, 244] on button "Exportar" at bounding box center [1226, 238] width 119 height 42
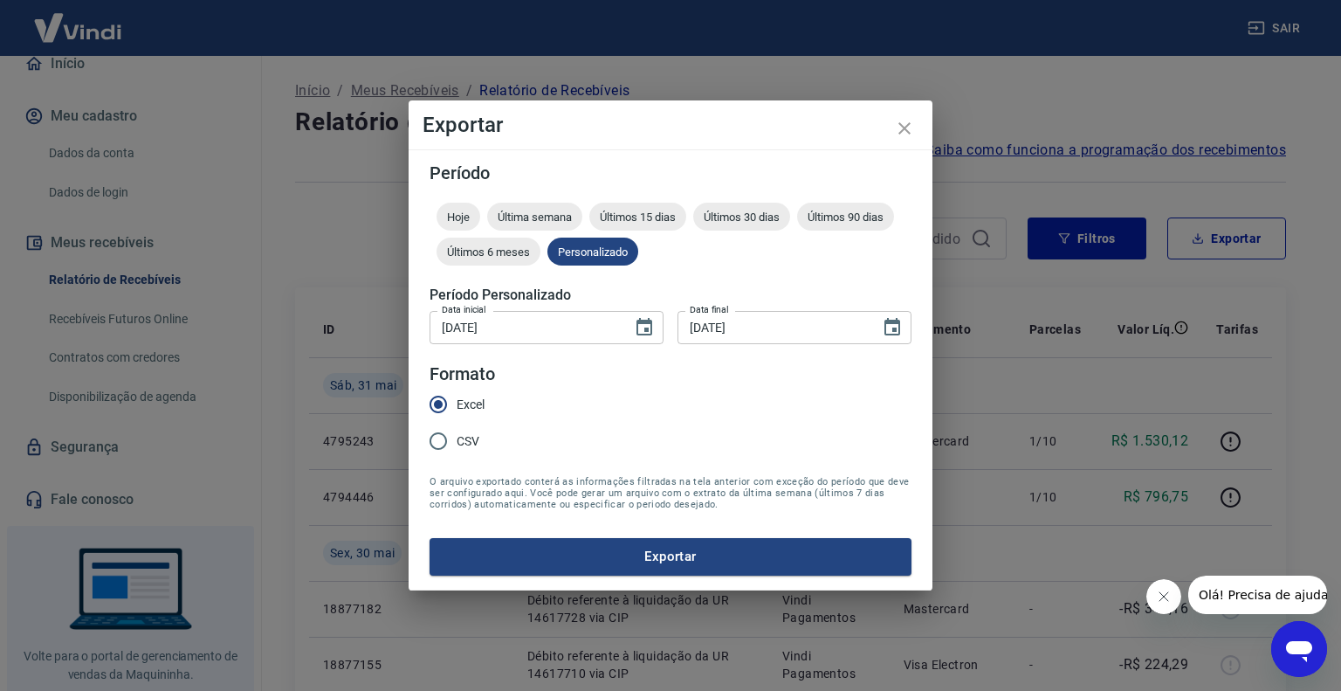
click at [441, 438] on input "CSV" at bounding box center [438, 441] width 37 height 37
radio input "true"
click at [596, 571] on button "Exportar" at bounding box center [670, 556] width 482 height 37
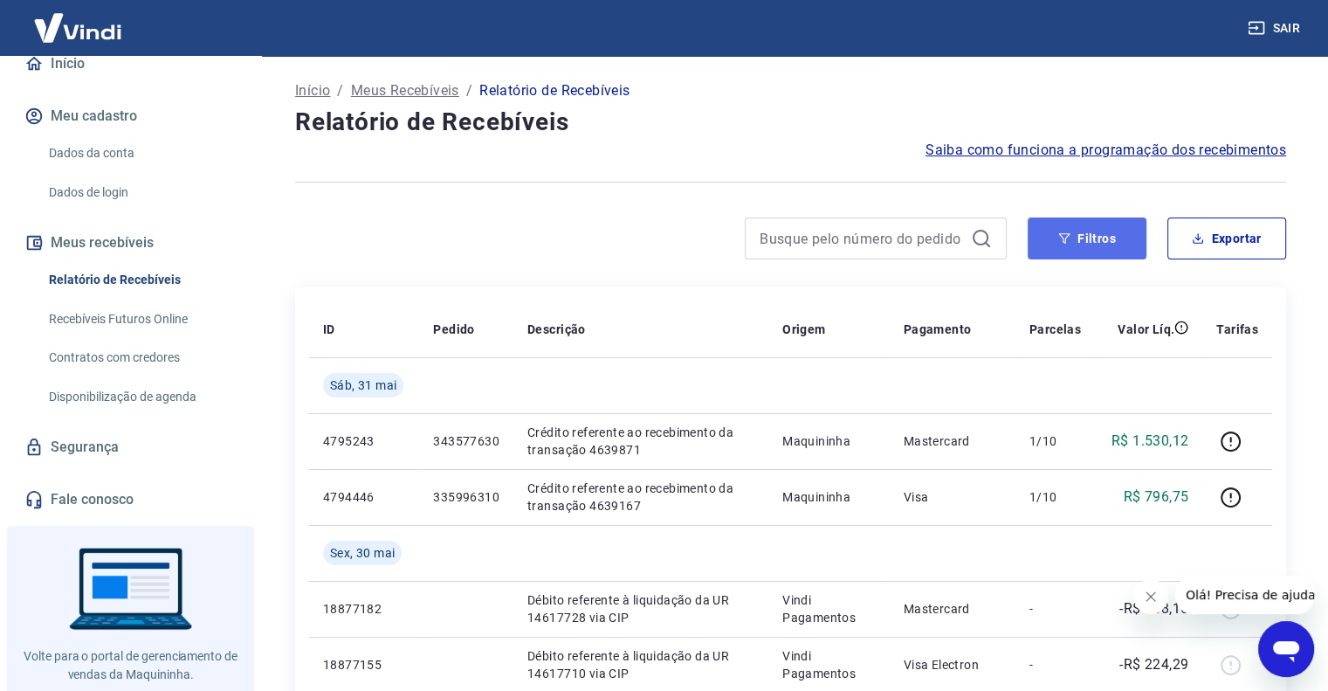
click at [1062, 237] on icon "button" at bounding box center [1064, 238] width 11 height 10
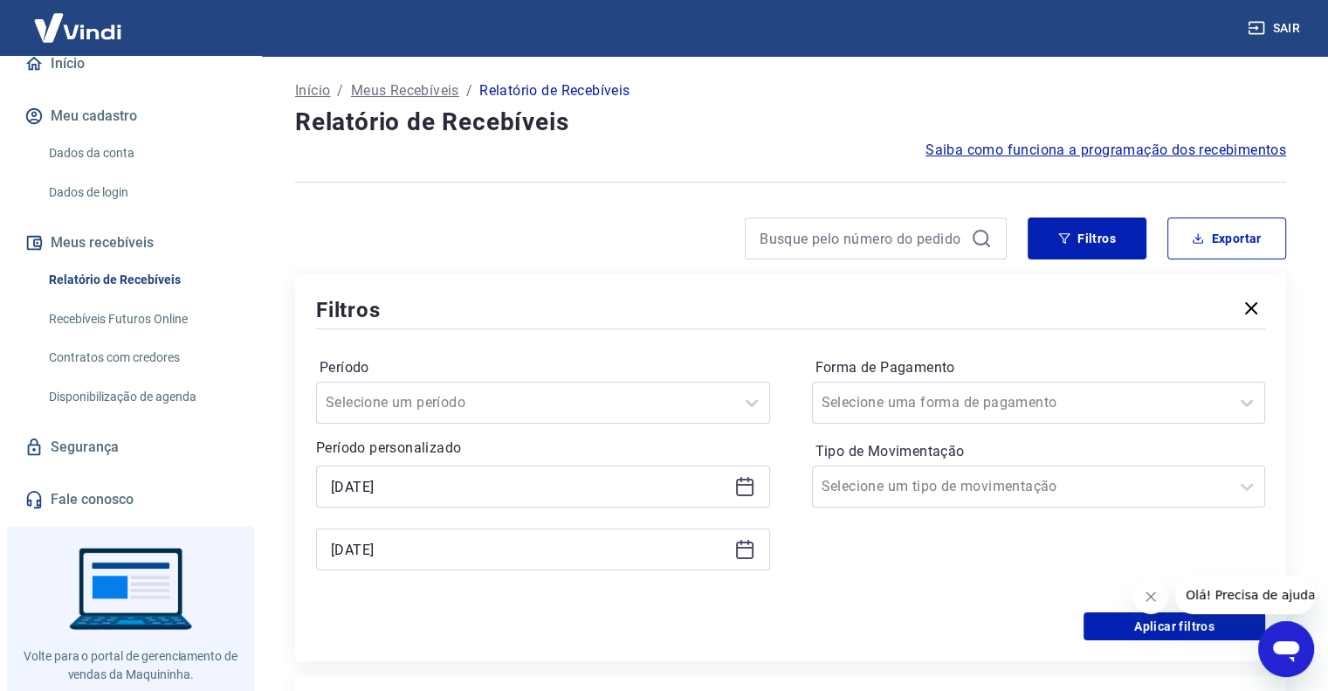
click at [751, 490] on icon at bounding box center [744, 486] width 17 height 17
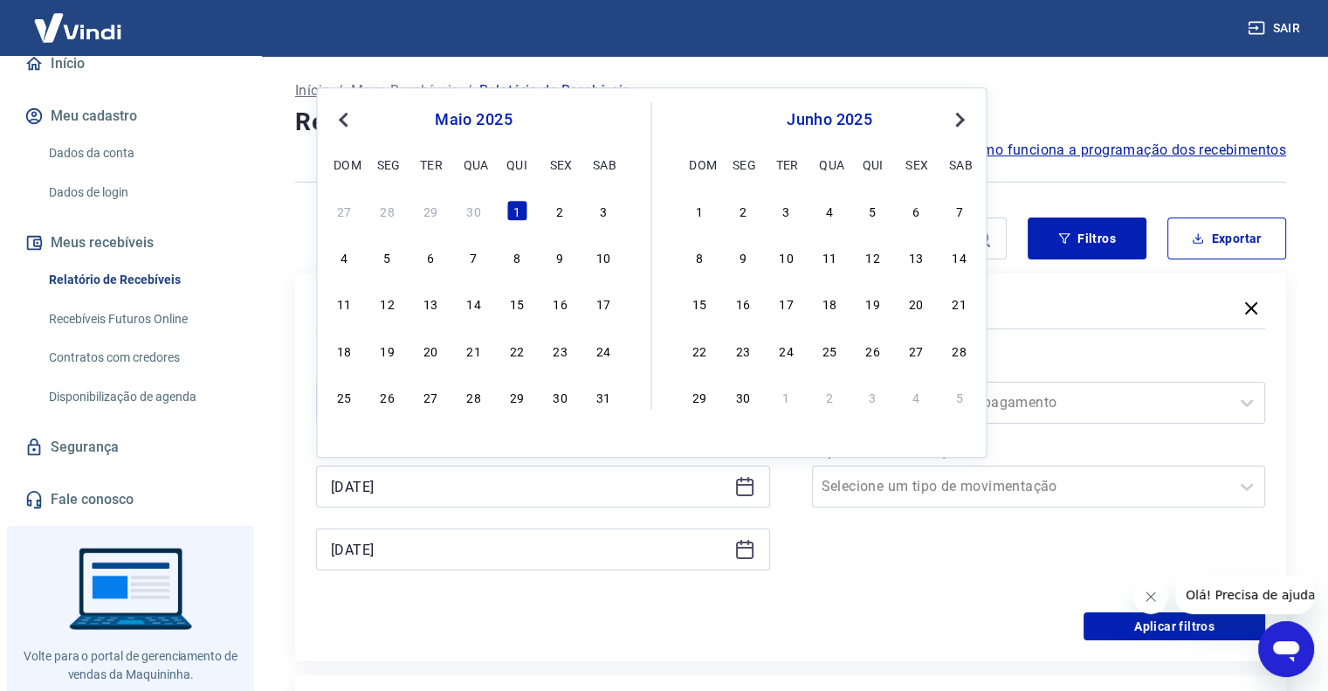
click at [958, 121] on span "Next Month" at bounding box center [958, 119] width 0 height 20
click at [340, 218] on div "1" at bounding box center [343, 210] width 21 height 21
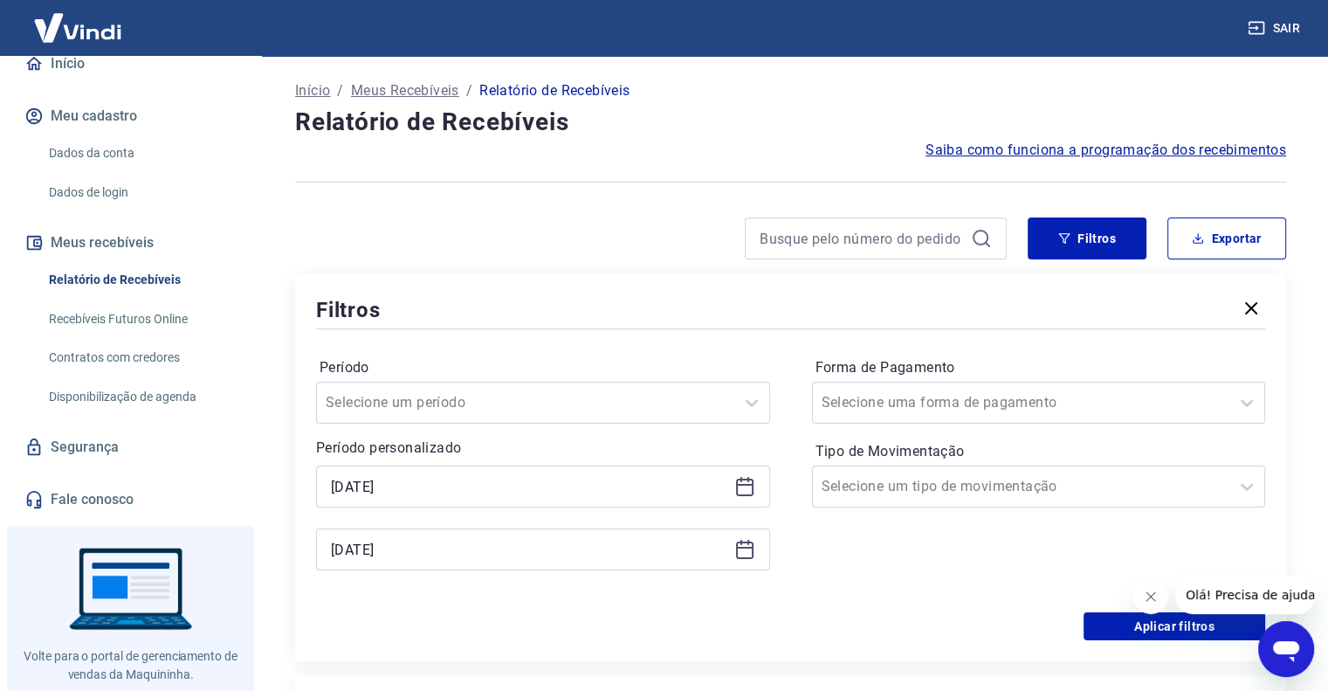
type input "01/06/2025"
drag, startPoint x: 746, startPoint y: 553, endPoint x: 756, endPoint y: 547, distance: 11.7
click at [747, 551] on icon at bounding box center [744, 549] width 21 height 21
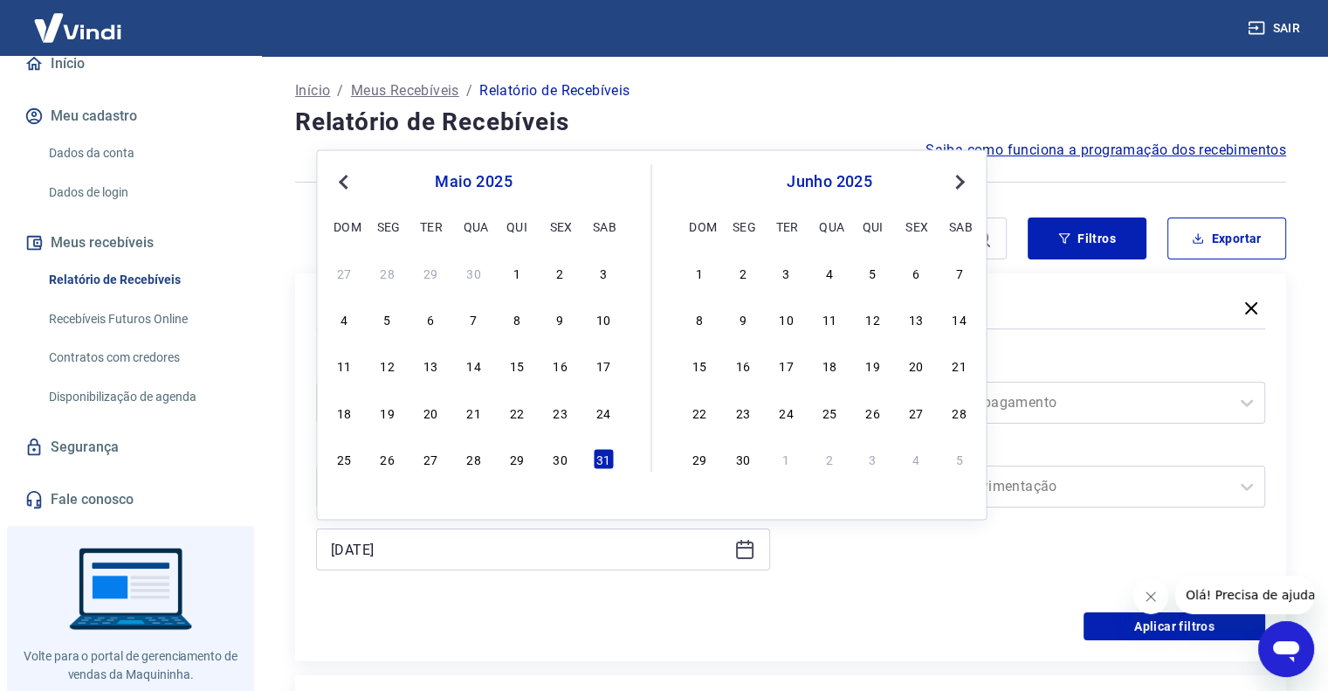
click at [748, 453] on div "30" at bounding box center [742, 458] width 21 height 21
type input "30/06/2025"
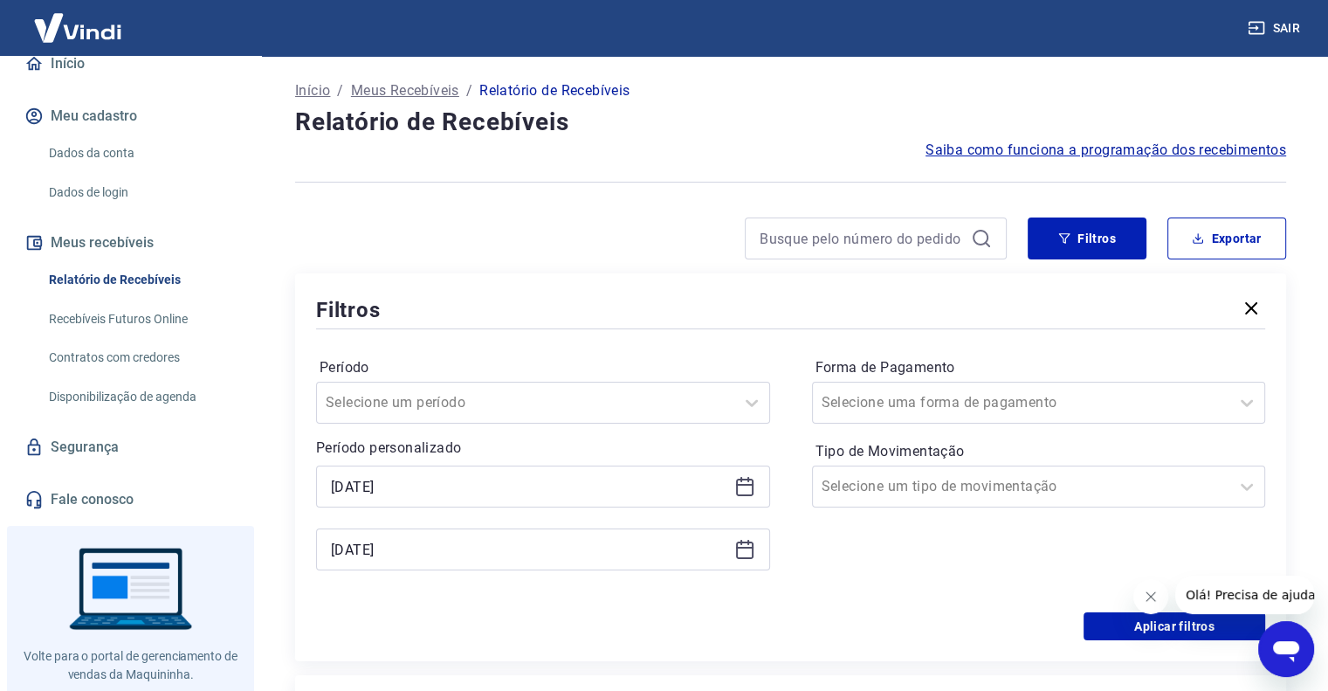
drag, startPoint x: 855, startPoint y: 561, endPoint x: 869, endPoint y: 540, distance: 25.2
click at [858, 557] on div "Forma de Pagamento Selecione uma forma de pagamento Tipo de Movimentação Seleci…" at bounding box center [1039, 472] width 454 height 237
click at [1141, 595] on button "Fechar mensagem da empresa" at bounding box center [1150, 596] width 35 height 35
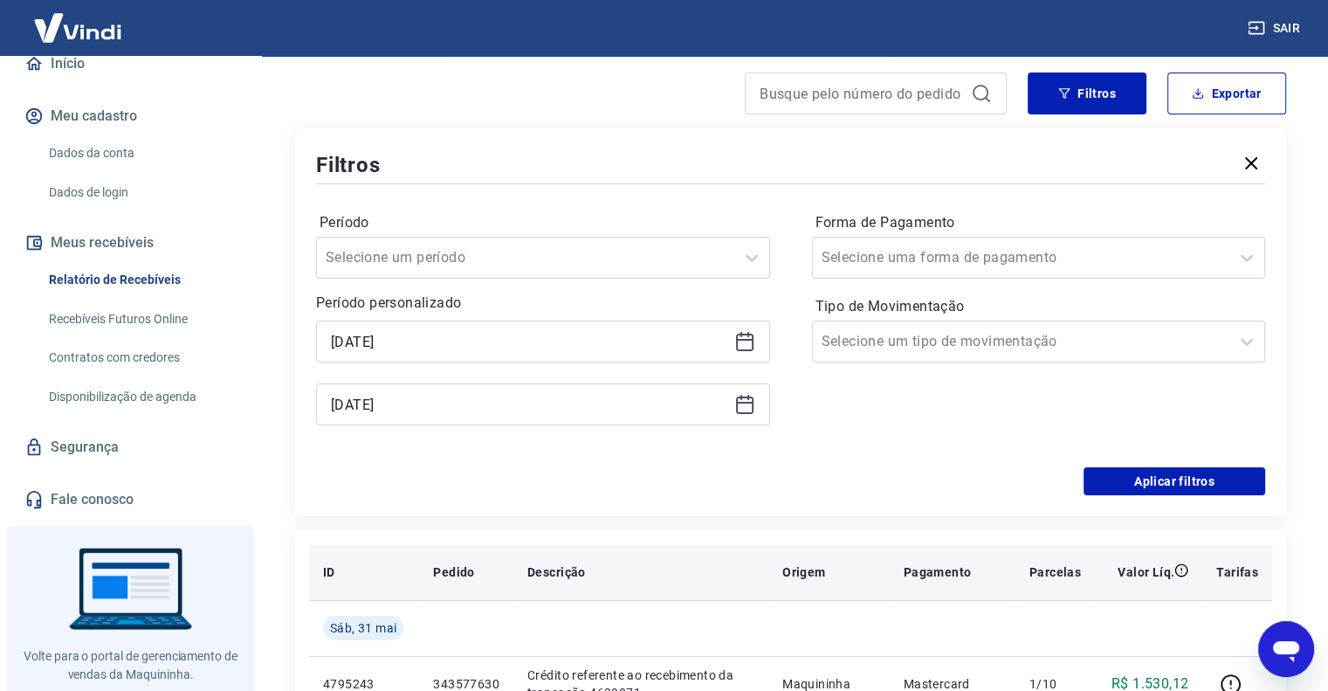
scroll to position [175, 0]
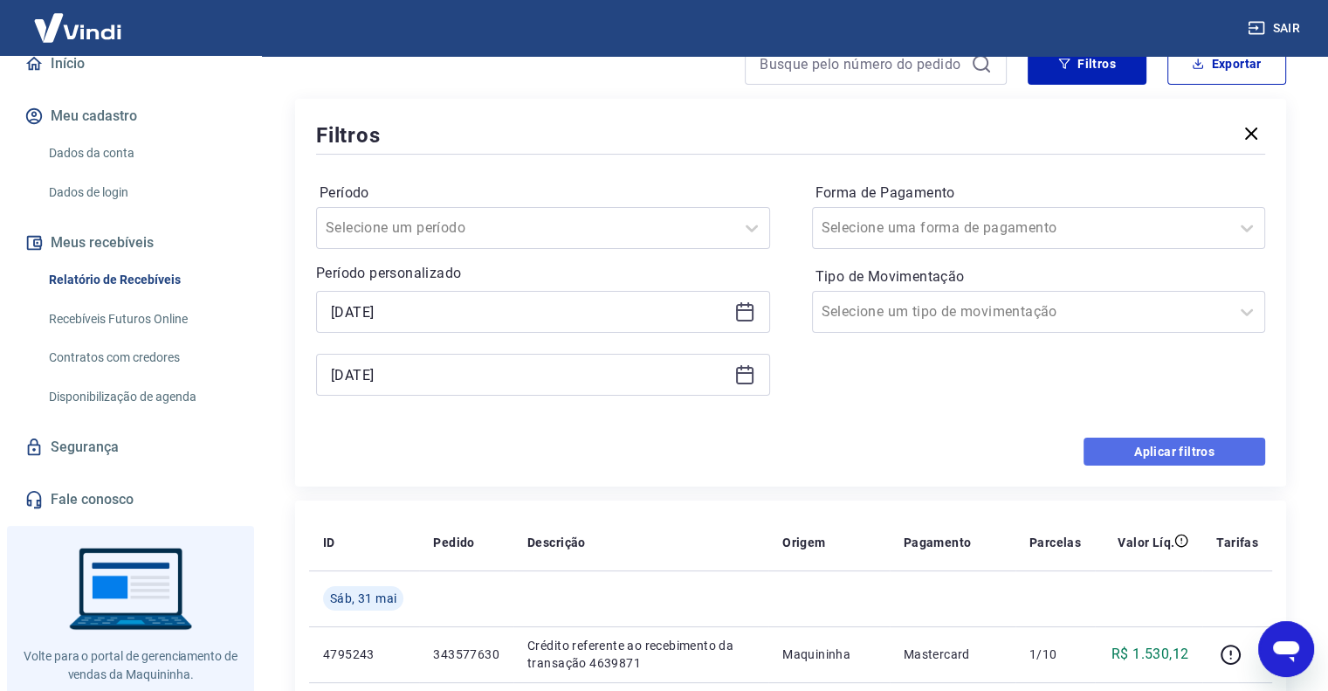
click at [1135, 450] on button "Aplicar filtros" at bounding box center [1174, 451] width 182 height 28
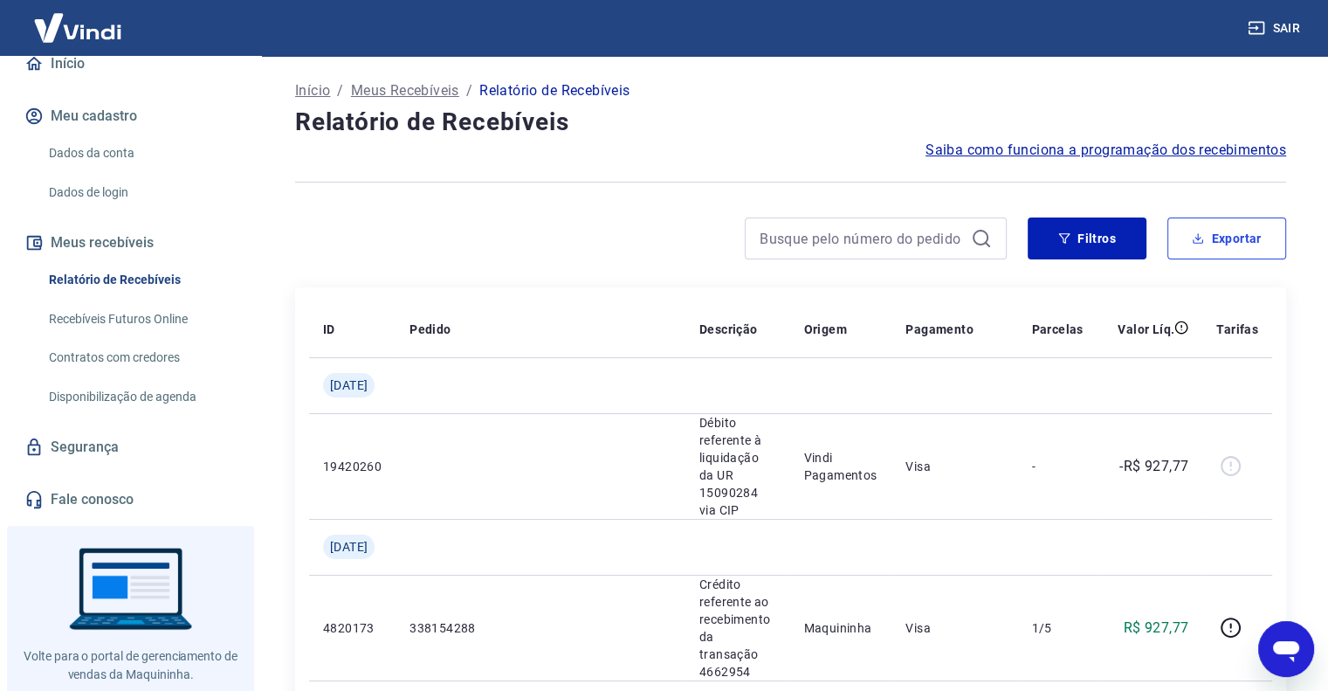
click at [1224, 245] on button "Exportar" at bounding box center [1226, 238] width 119 height 42
type input "01/06/2025"
type input "30/06/2025"
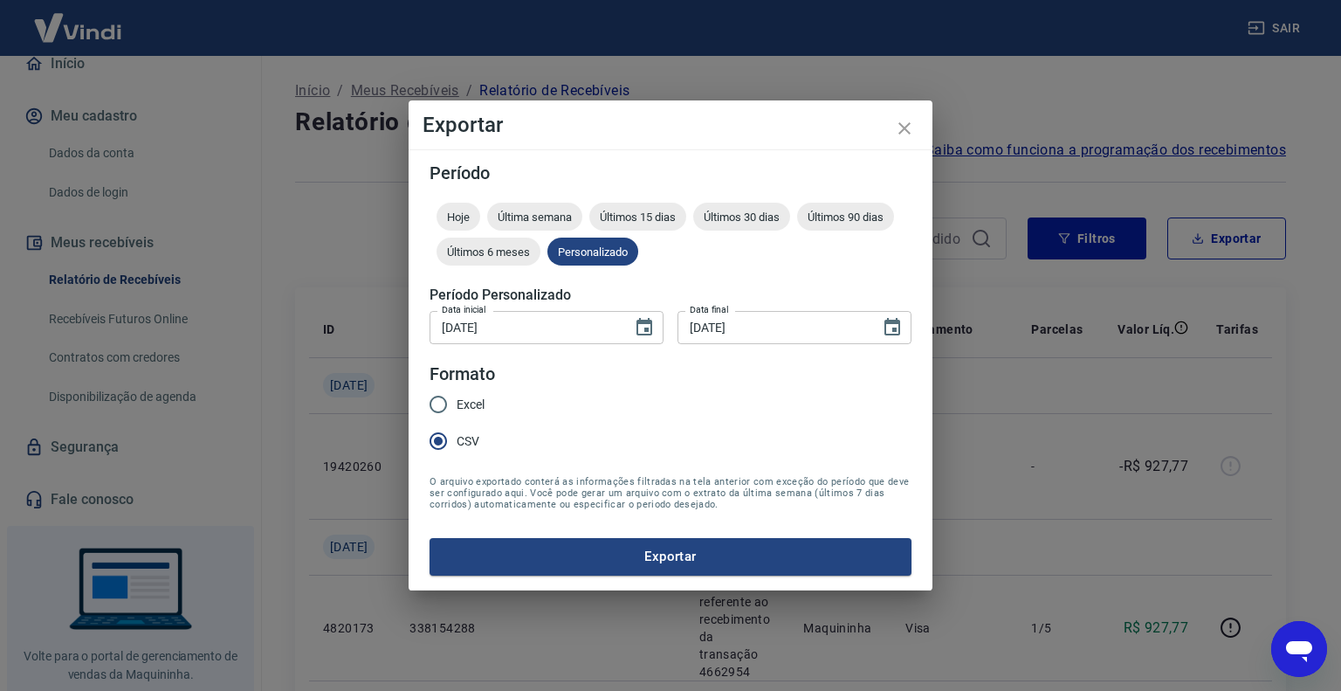
click at [457, 406] on span "Excel" at bounding box center [471, 404] width 28 height 18
click at [457, 406] on input "Excel" at bounding box center [438, 404] width 37 height 37
radio input "true"
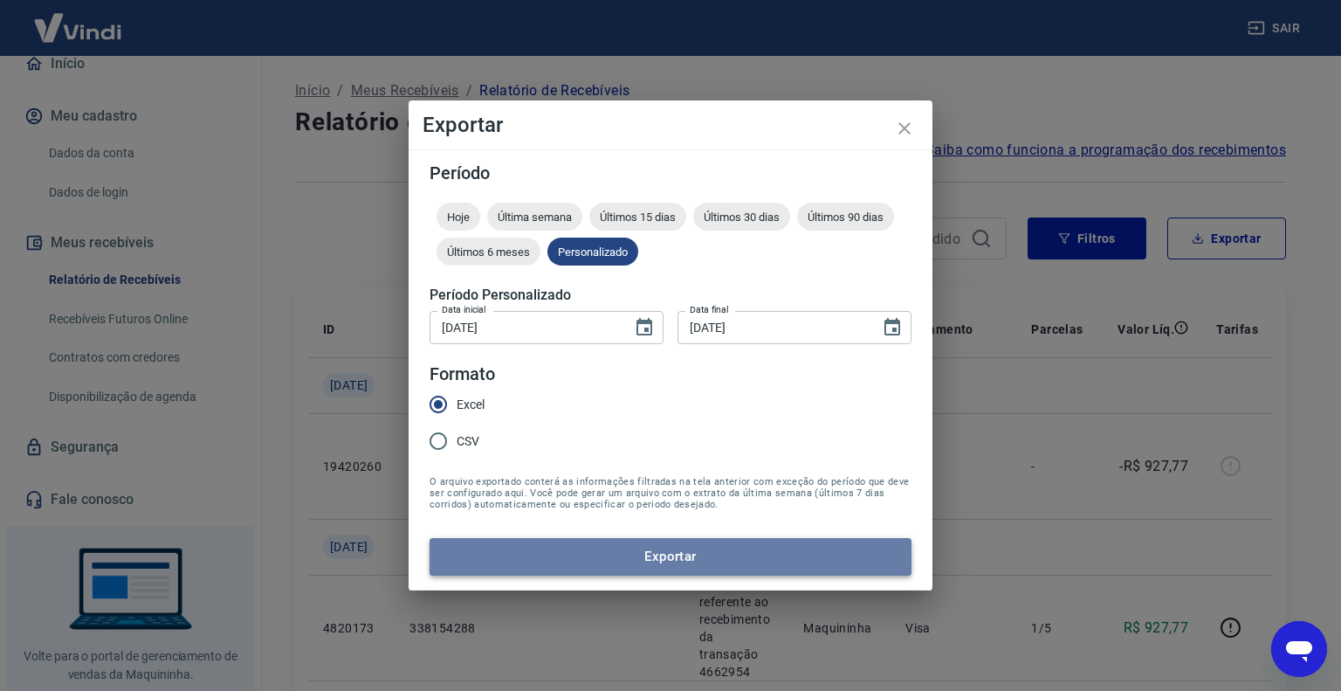
click at [583, 561] on button "Exportar" at bounding box center [670, 556] width 482 height 37
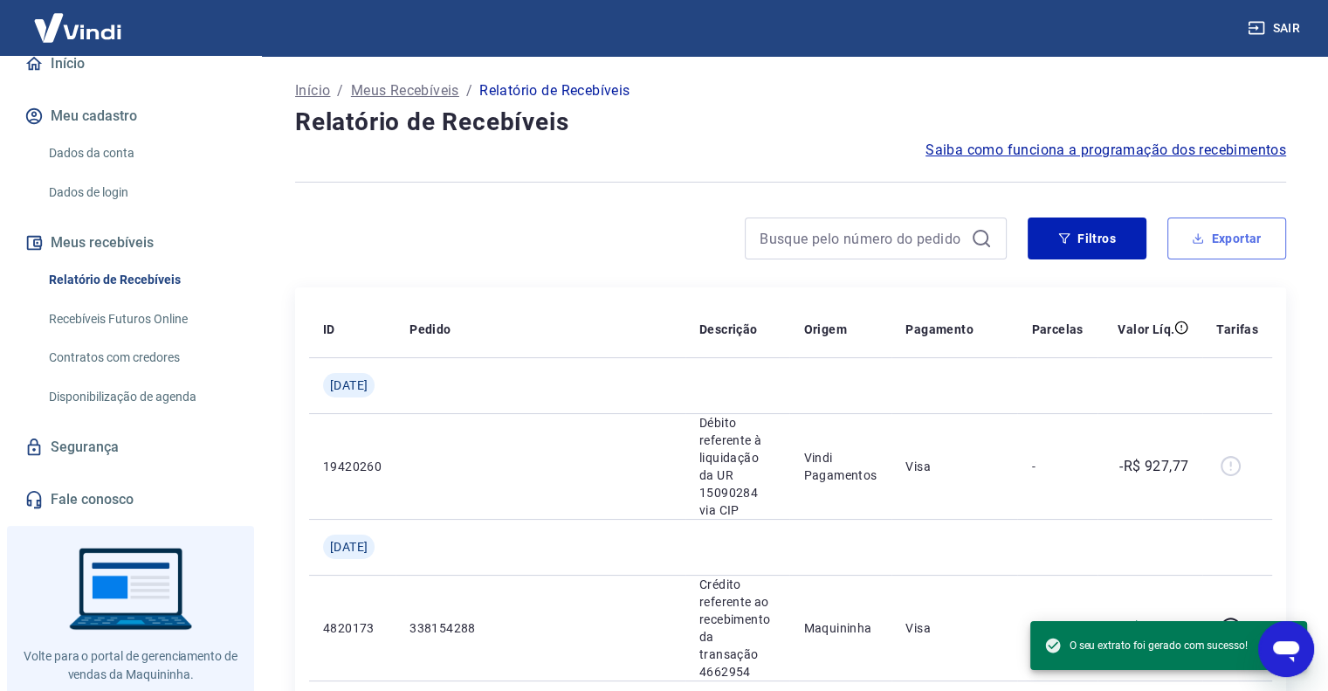
click at [1276, 243] on button "Exportar" at bounding box center [1226, 238] width 119 height 42
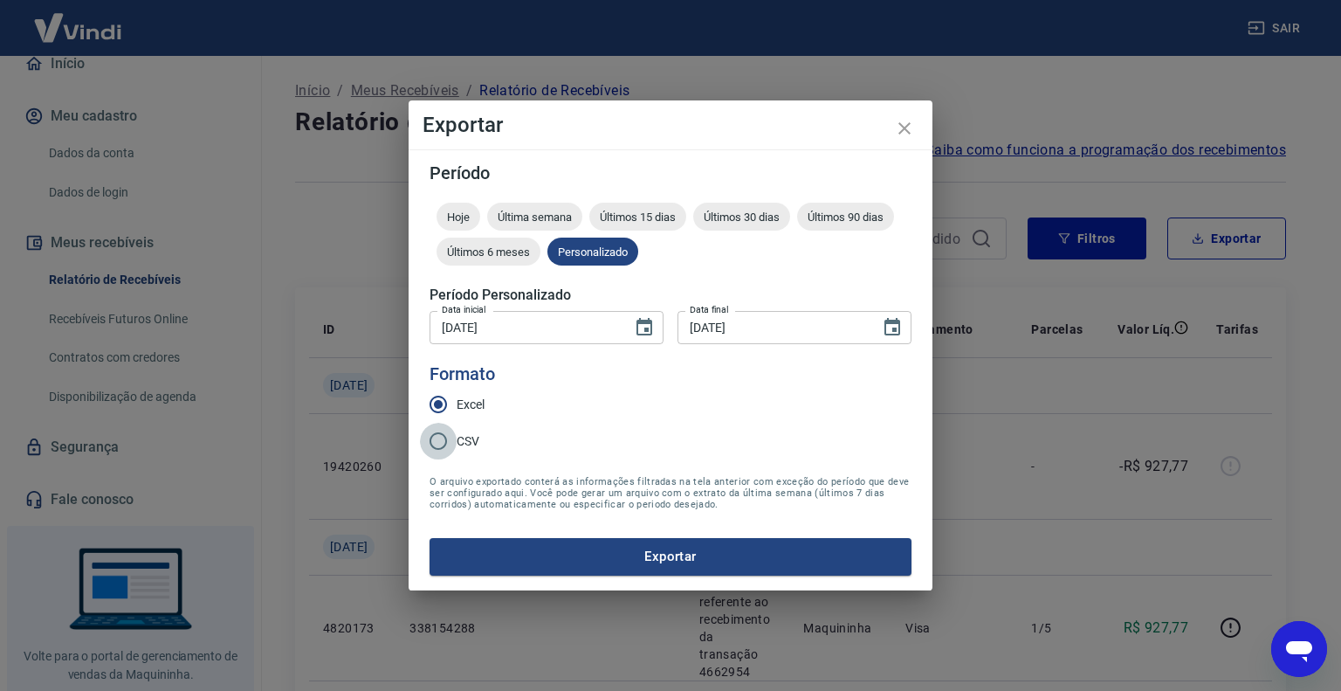
click at [440, 442] on input "CSV" at bounding box center [438, 441] width 37 height 37
radio input "true"
drag, startPoint x: 570, startPoint y: 579, endPoint x: 573, endPoint y: 563, distance: 15.9
click at [570, 577] on div "Período Hoje Última semana Últimos 15 dias Últimos 30 dias Últimos 90 dias Últi…" at bounding box center [671, 369] width 524 height 440
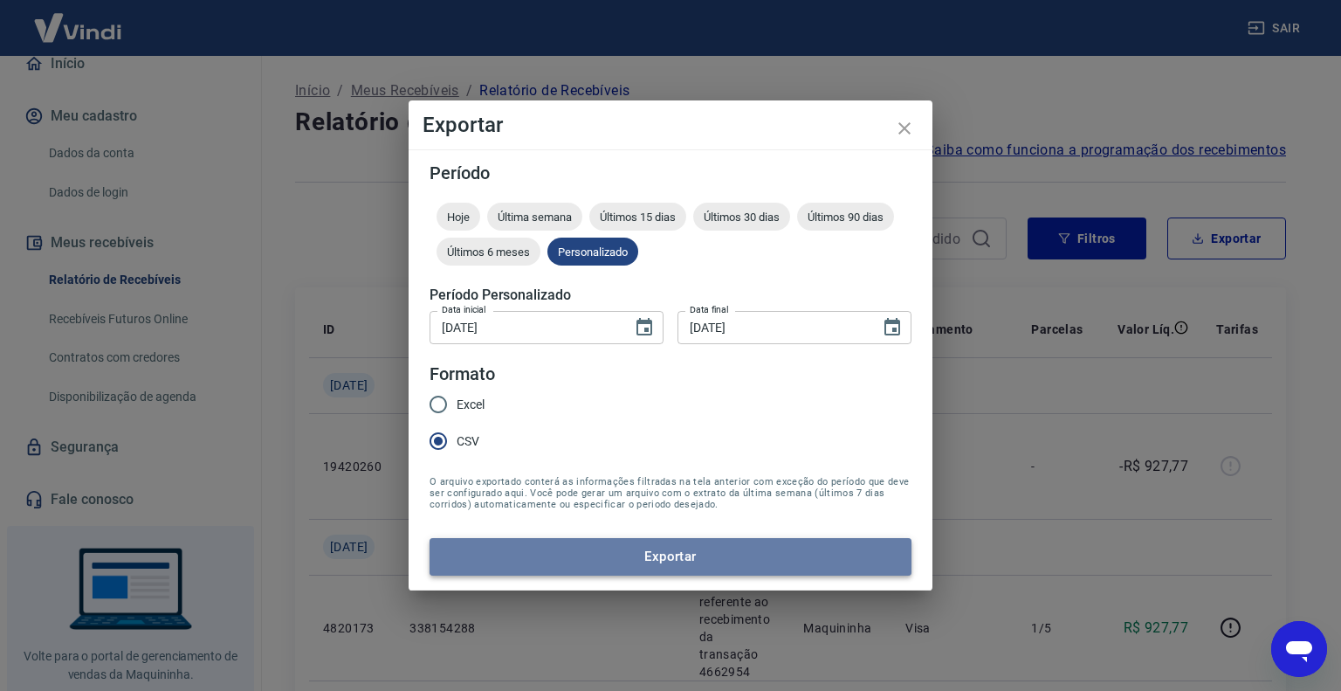
click at [577, 553] on button "Exportar" at bounding box center [670, 556] width 482 height 37
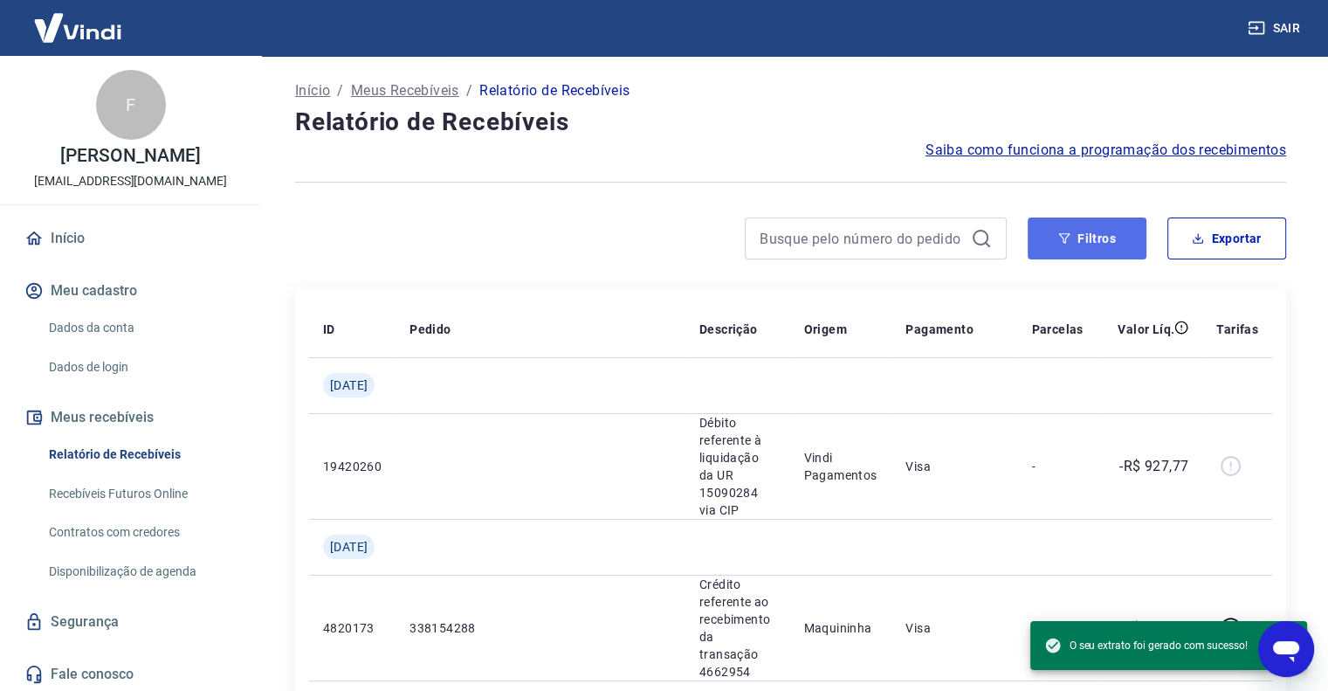
click at [1083, 241] on button "Filtros" at bounding box center [1086, 238] width 119 height 42
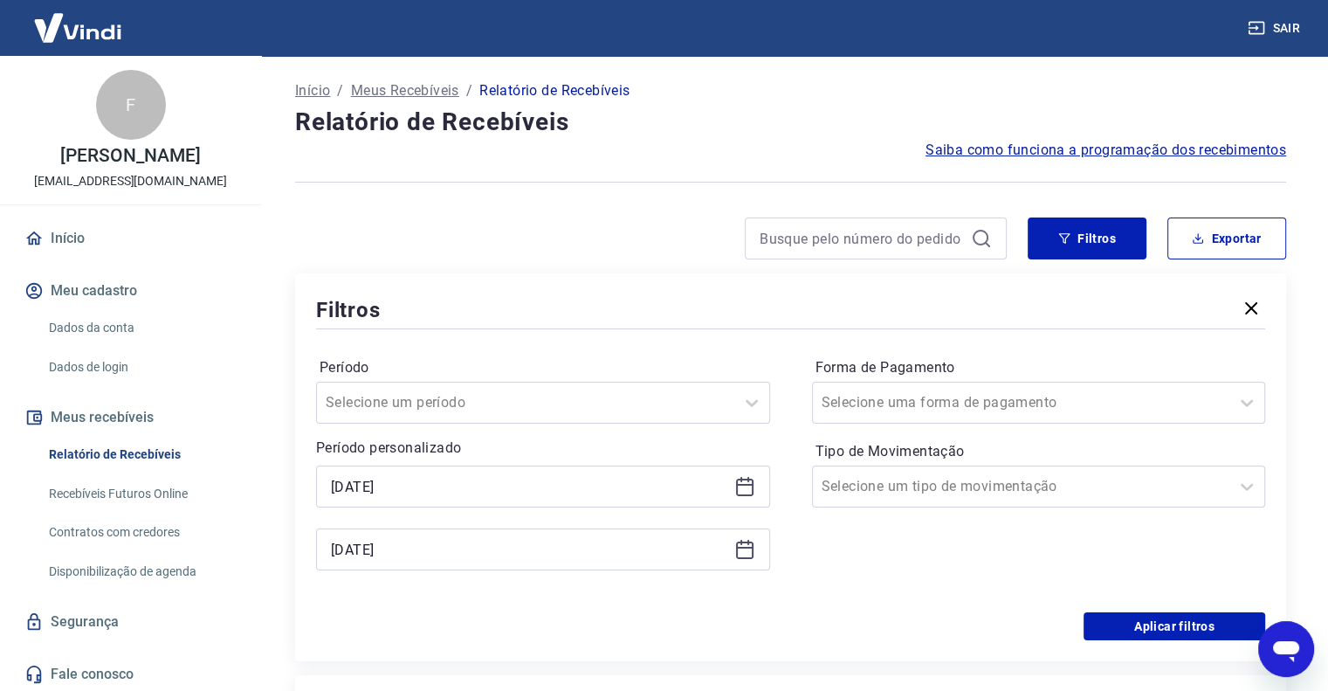
click at [747, 484] on icon at bounding box center [744, 486] width 21 height 21
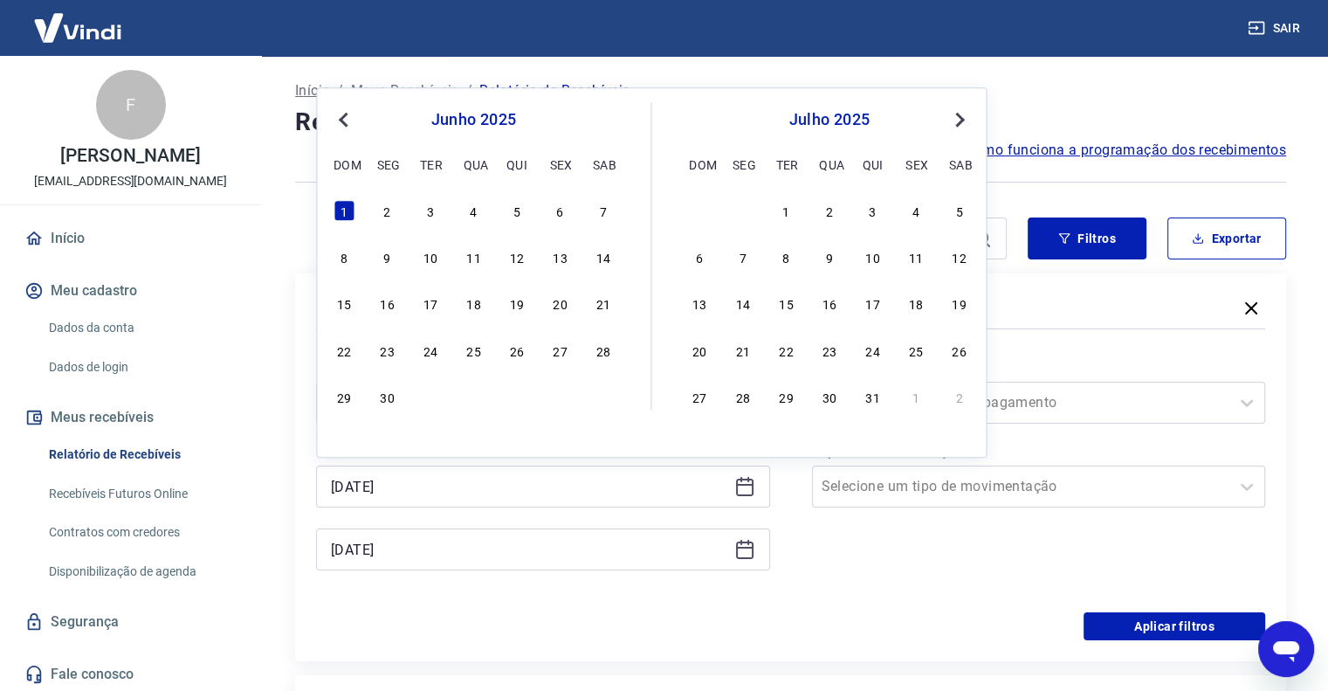
click at [958, 121] on span "Next Month" at bounding box center [958, 119] width 0 height 20
click at [424, 218] on div "1" at bounding box center [430, 210] width 21 height 21
type input "01/07/2025"
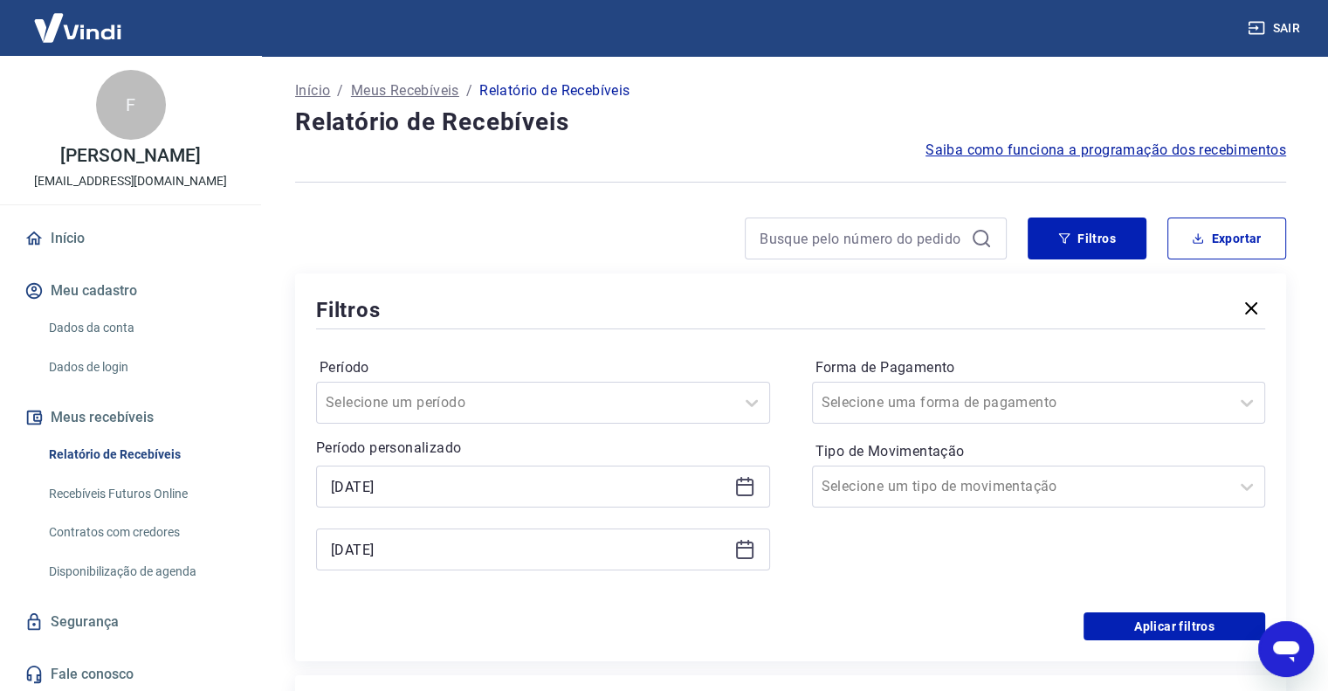
click at [734, 546] on icon at bounding box center [744, 549] width 21 height 21
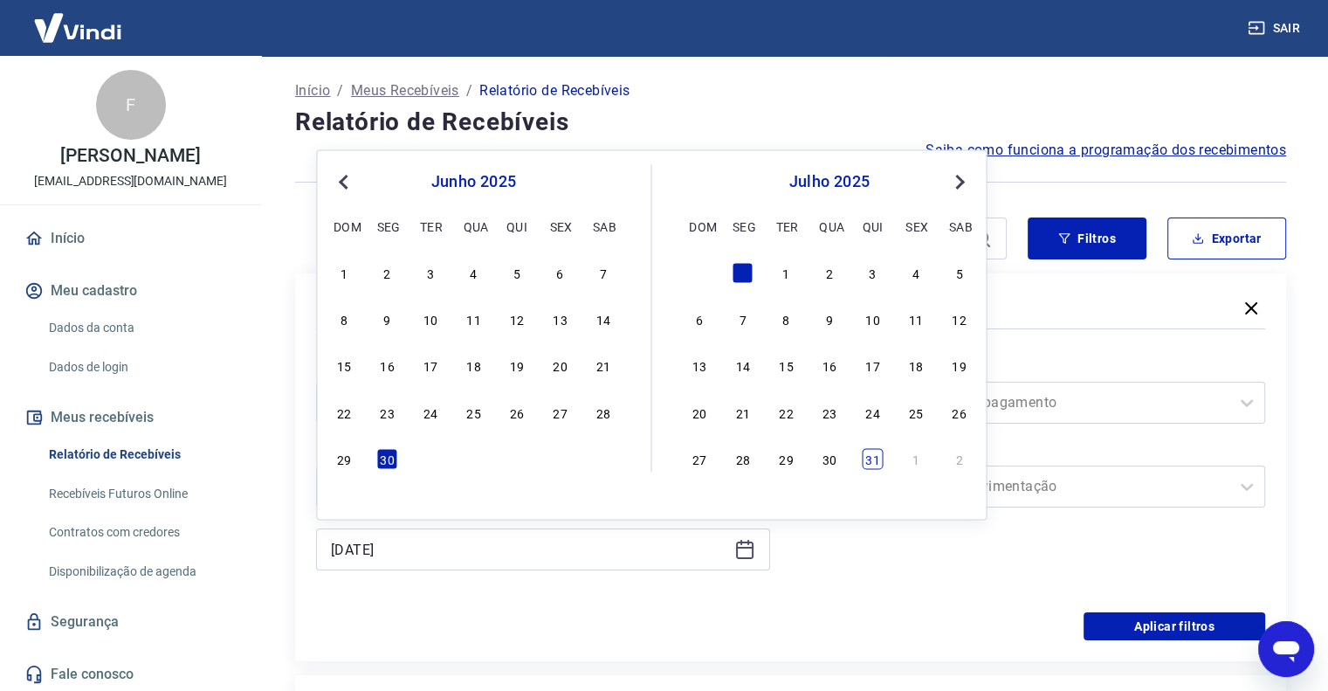
click at [871, 464] on div "31" at bounding box center [872, 458] width 21 height 21
type input "31/07/2025"
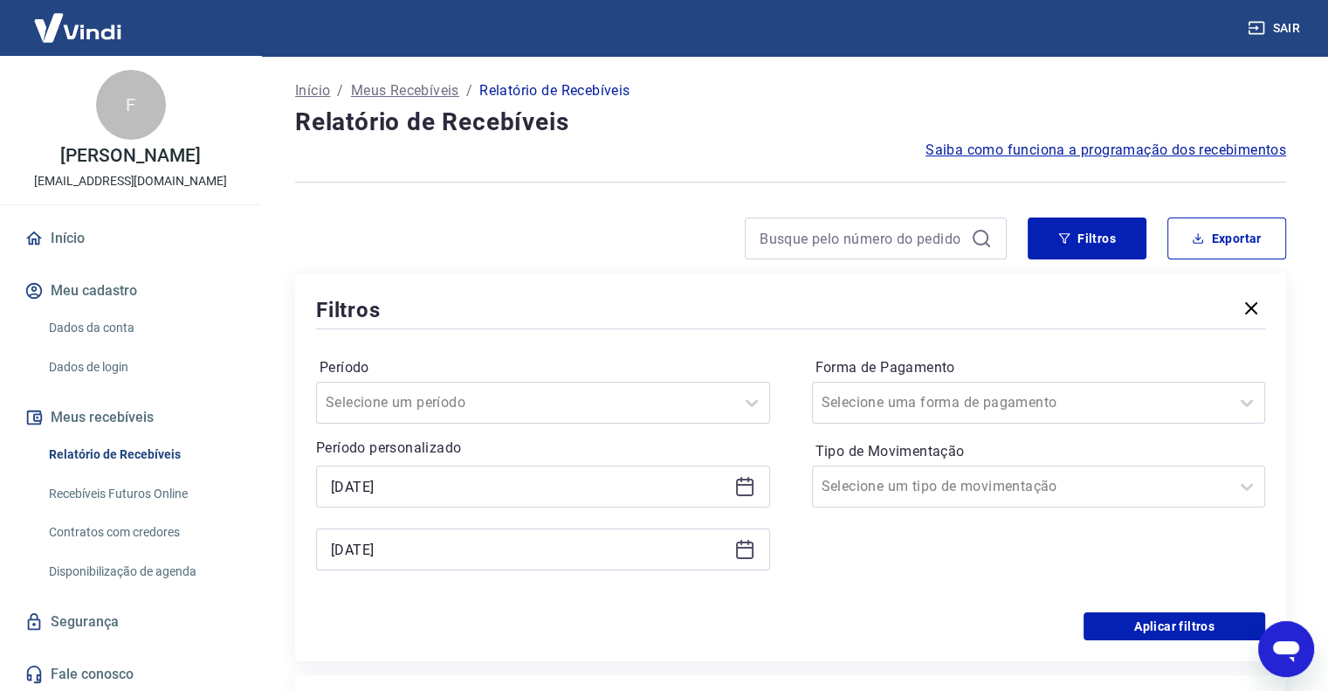
click at [372, 603] on div "Período Selecione um período Período personalizado Selected date: terça-feira, …" at bounding box center [790, 472] width 949 height 279
click at [1122, 627] on button "Aplicar filtros" at bounding box center [1174, 626] width 182 height 28
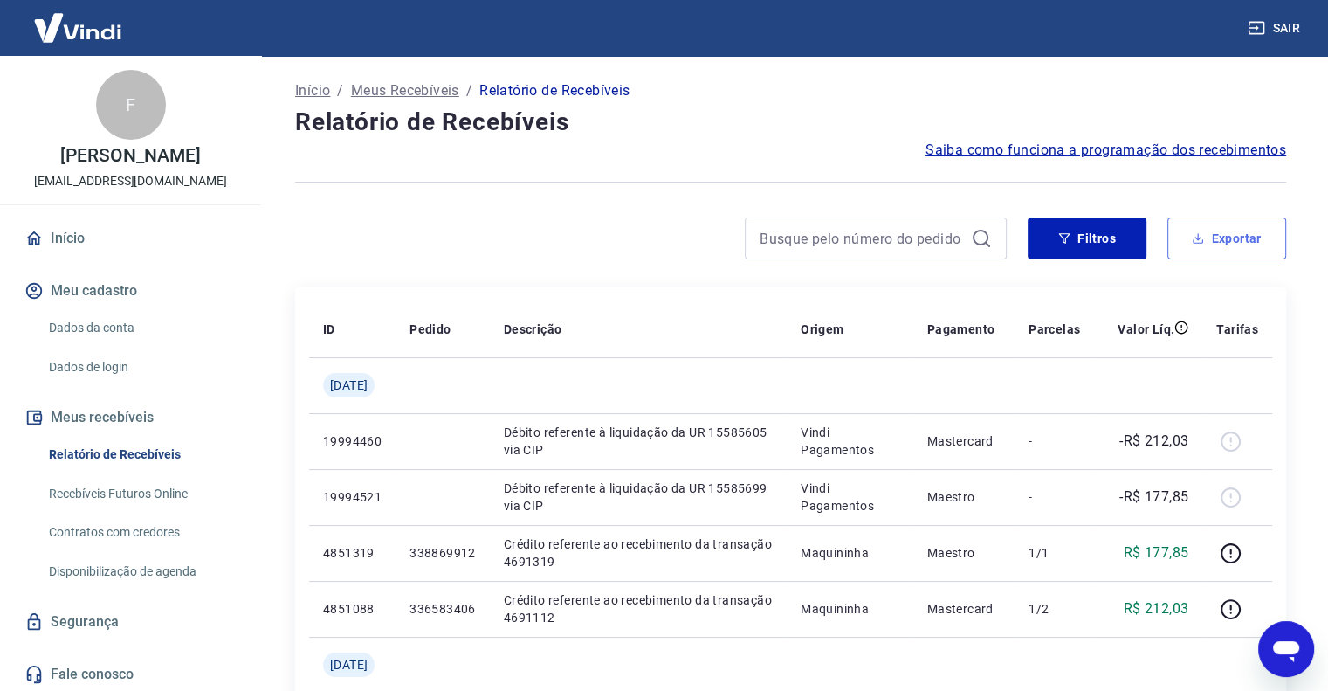
click at [1247, 236] on button "Exportar" at bounding box center [1226, 238] width 119 height 42
type input "01/07/2025"
type input "31/07/2025"
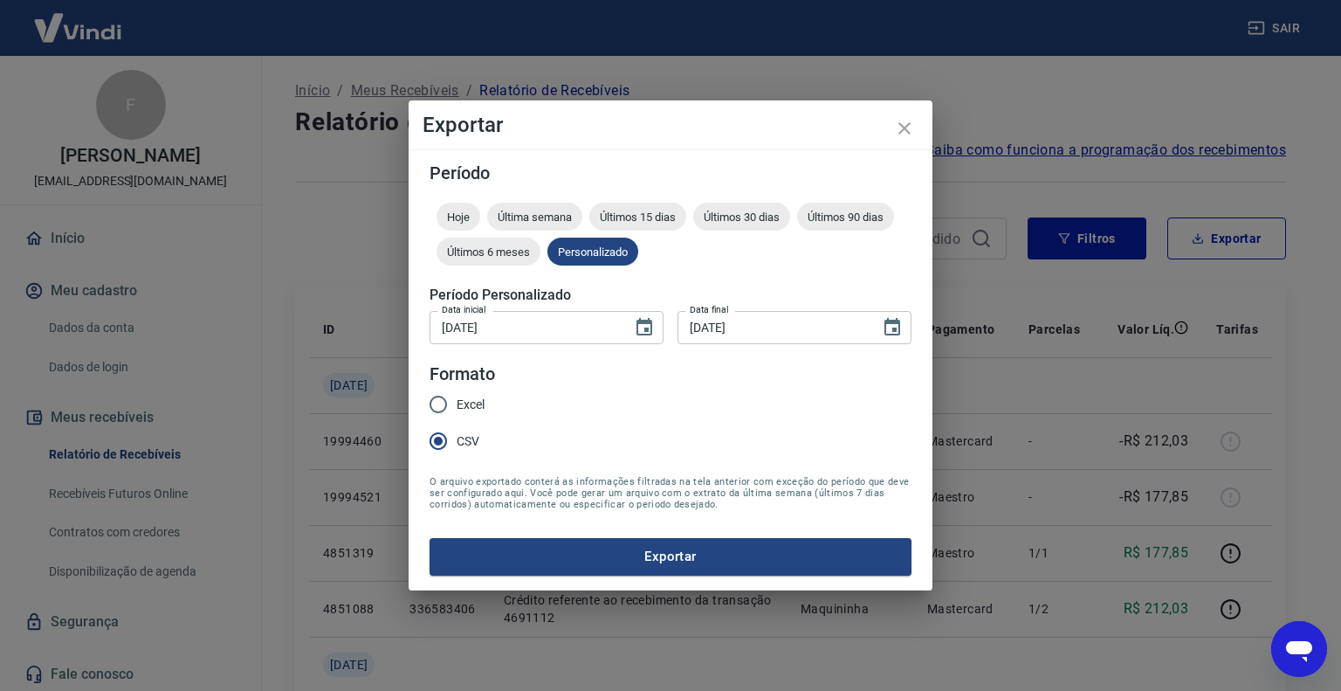
click at [433, 405] on input "Excel" at bounding box center [438, 404] width 37 height 37
radio input "true"
click at [552, 561] on button "Exportar" at bounding box center [670, 556] width 482 height 37
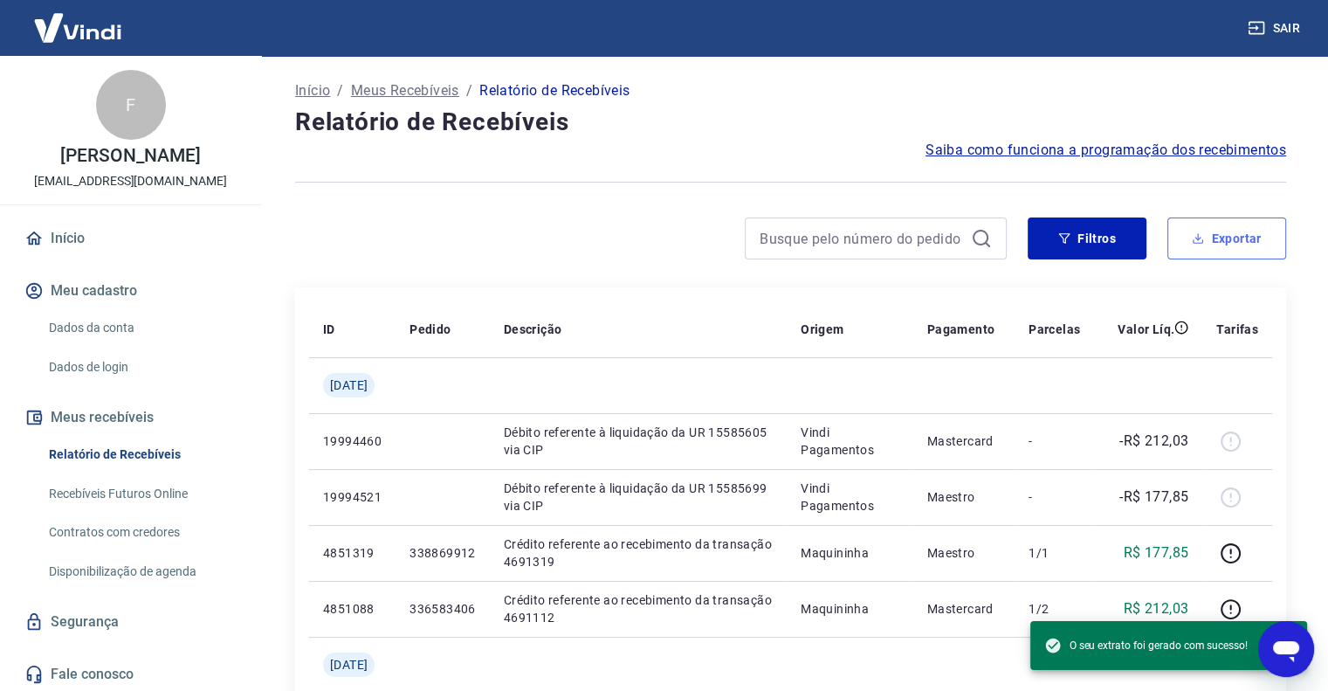
click at [1260, 239] on button "Exportar" at bounding box center [1226, 238] width 119 height 42
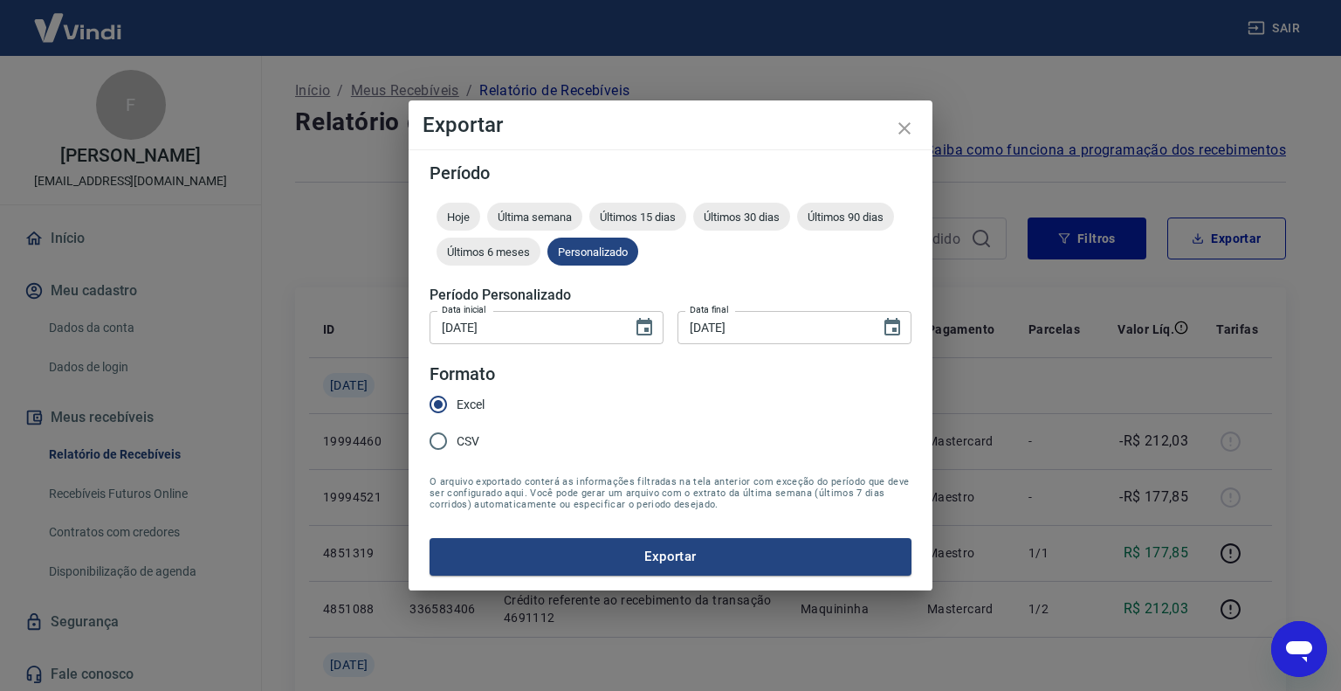
click at [436, 445] on input "CSV" at bounding box center [438, 441] width 37 height 37
radio input "true"
click at [597, 560] on button "Exportar" at bounding box center [670, 556] width 482 height 37
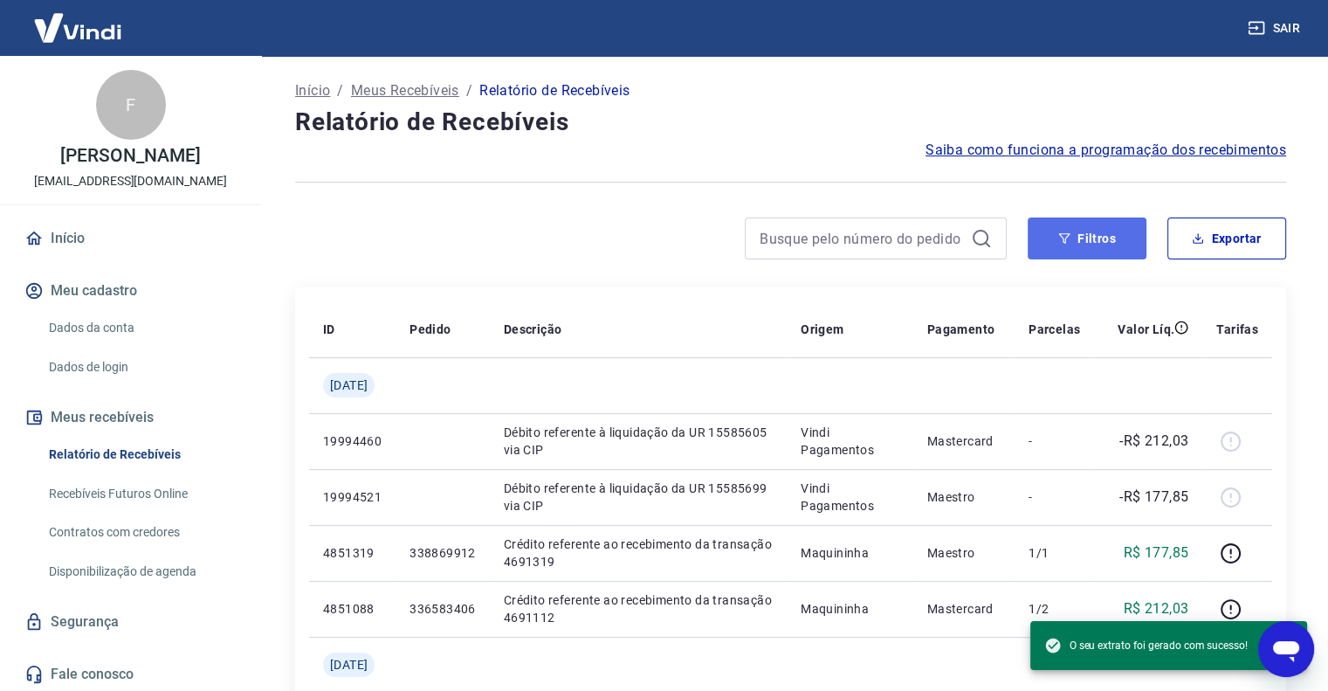
click at [1058, 237] on icon "button" at bounding box center [1064, 238] width 12 height 12
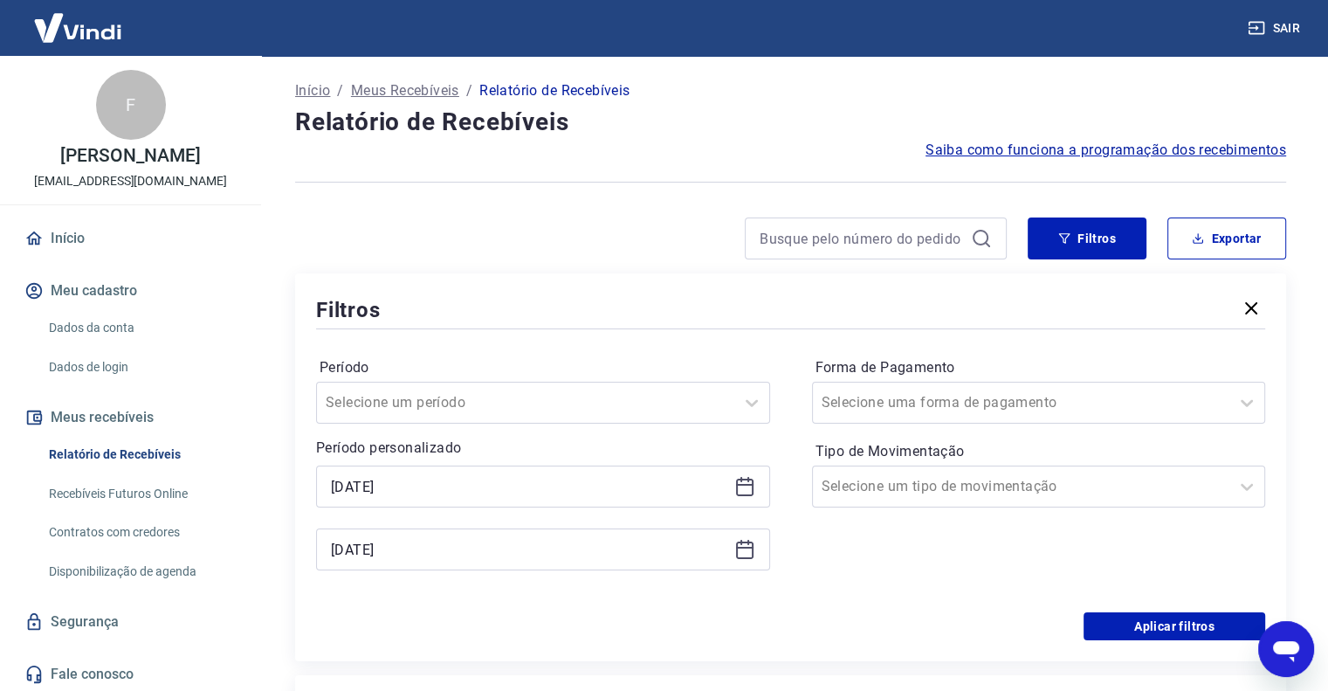
click at [746, 489] on icon at bounding box center [744, 486] width 21 height 21
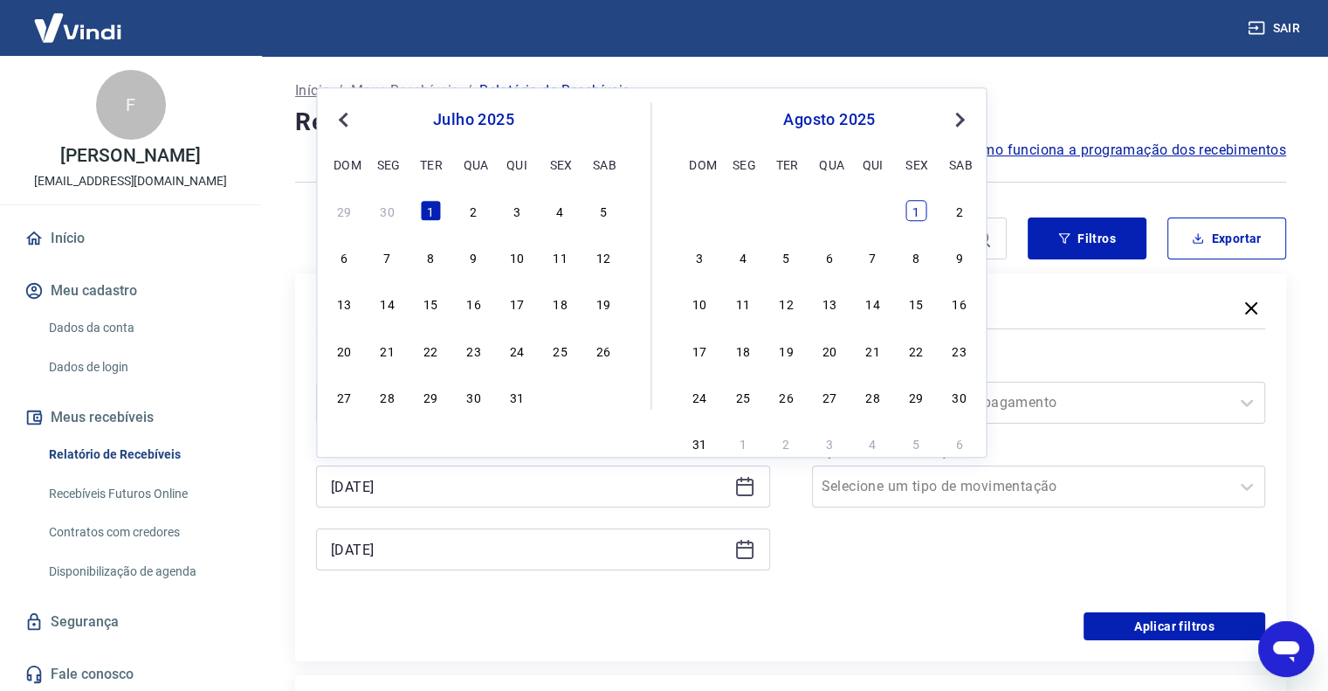
click at [915, 219] on div "1" at bounding box center [915, 210] width 21 height 21
type input "01/08/2025"
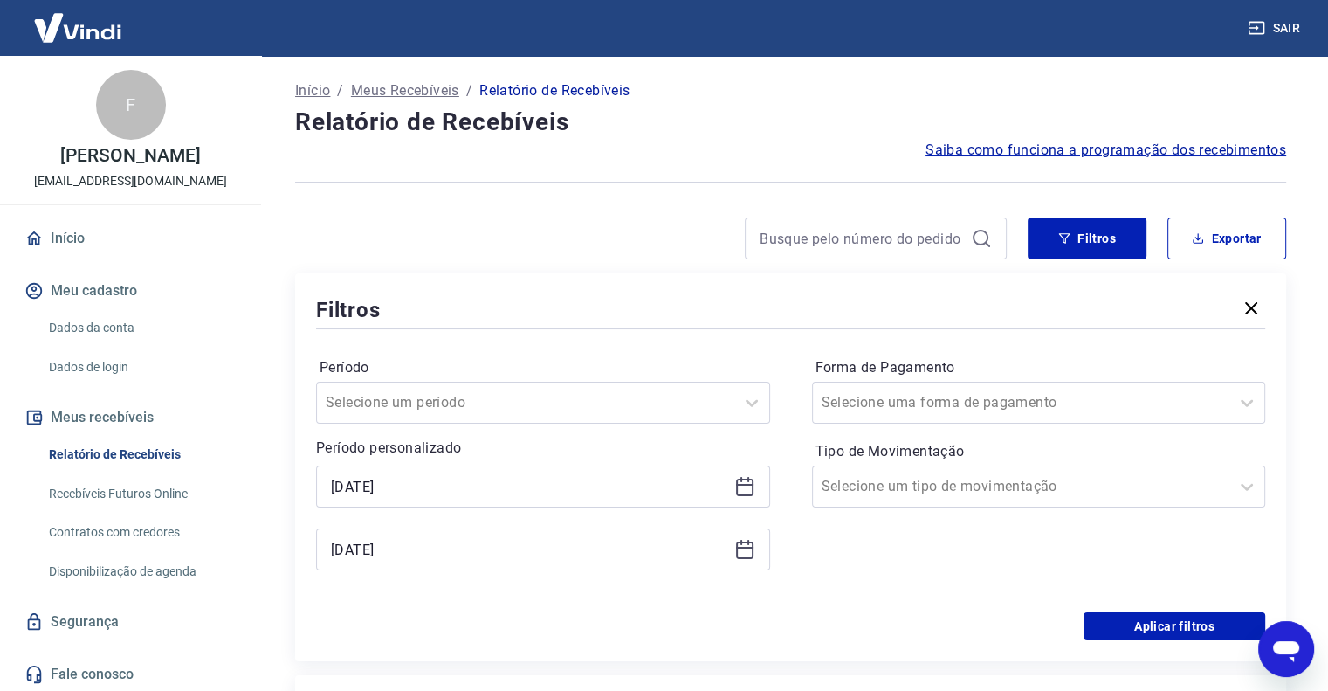
click at [747, 547] on icon at bounding box center [744, 547] width 17 height 2
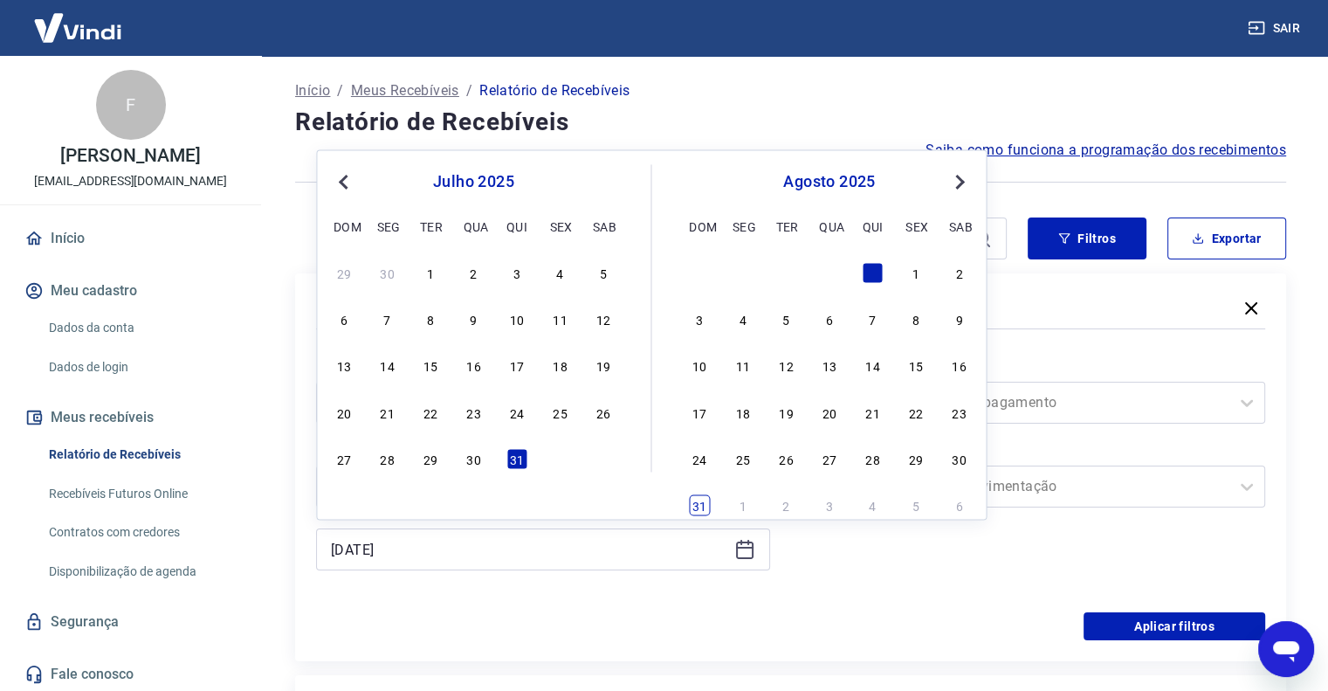
click at [707, 505] on div "31" at bounding box center [699, 505] width 21 height 21
type input "31/08/2025"
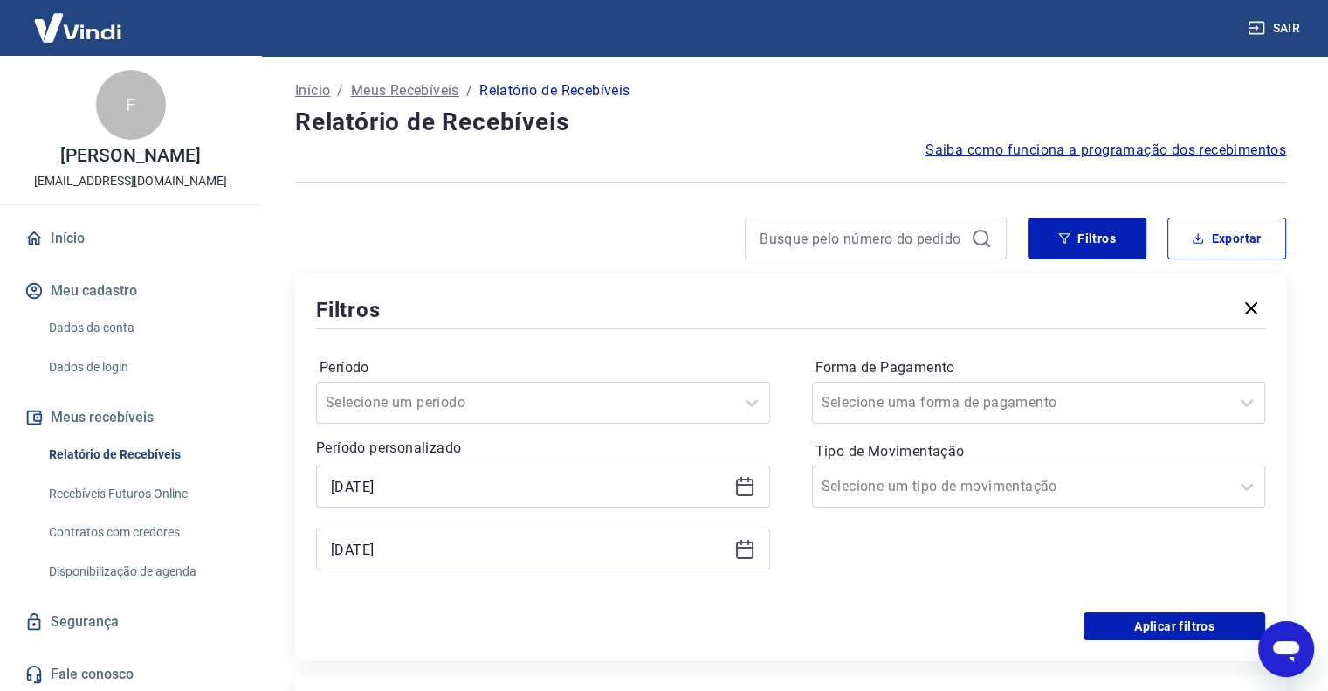
click at [830, 553] on div "Forma de Pagamento Selecione uma forma de pagamento Tipo de Movimentação Seleci…" at bounding box center [1039, 472] width 454 height 237
click at [1116, 620] on button "Aplicar filtros" at bounding box center [1174, 626] width 182 height 28
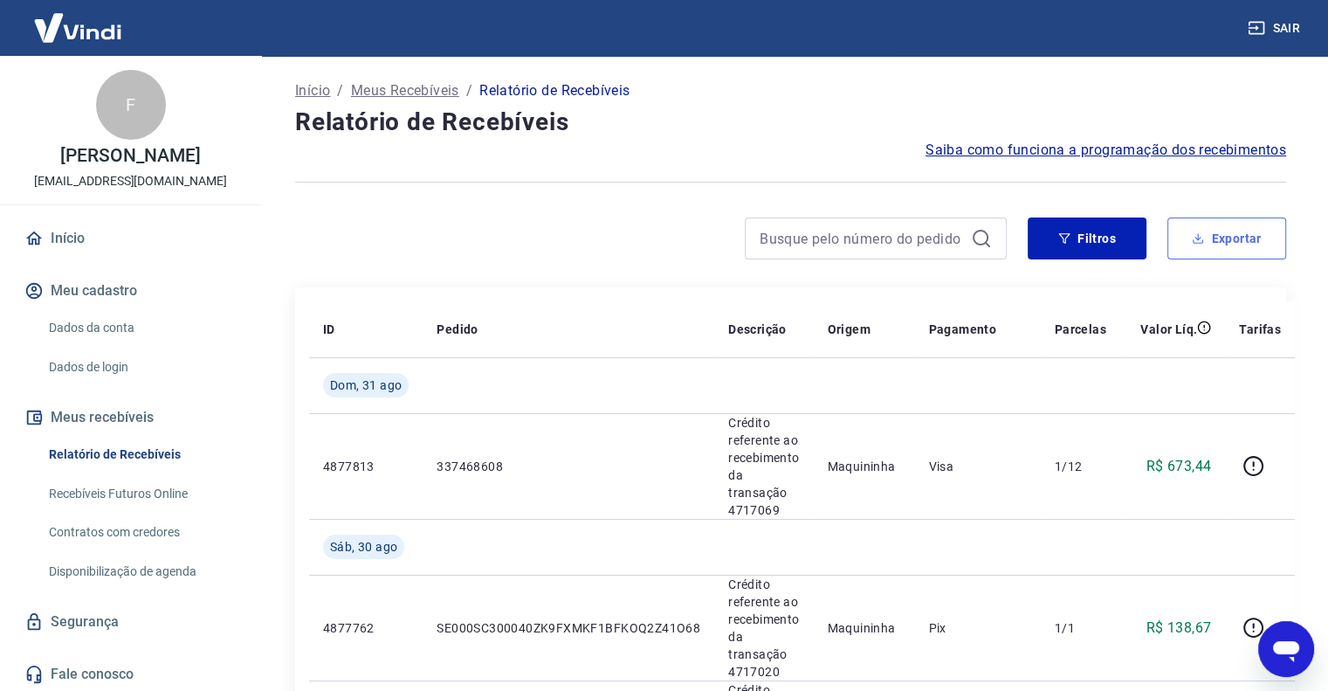
click at [1235, 244] on button "Exportar" at bounding box center [1226, 238] width 119 height 42
type input "01/08/2025"
type input "31/08/2025"
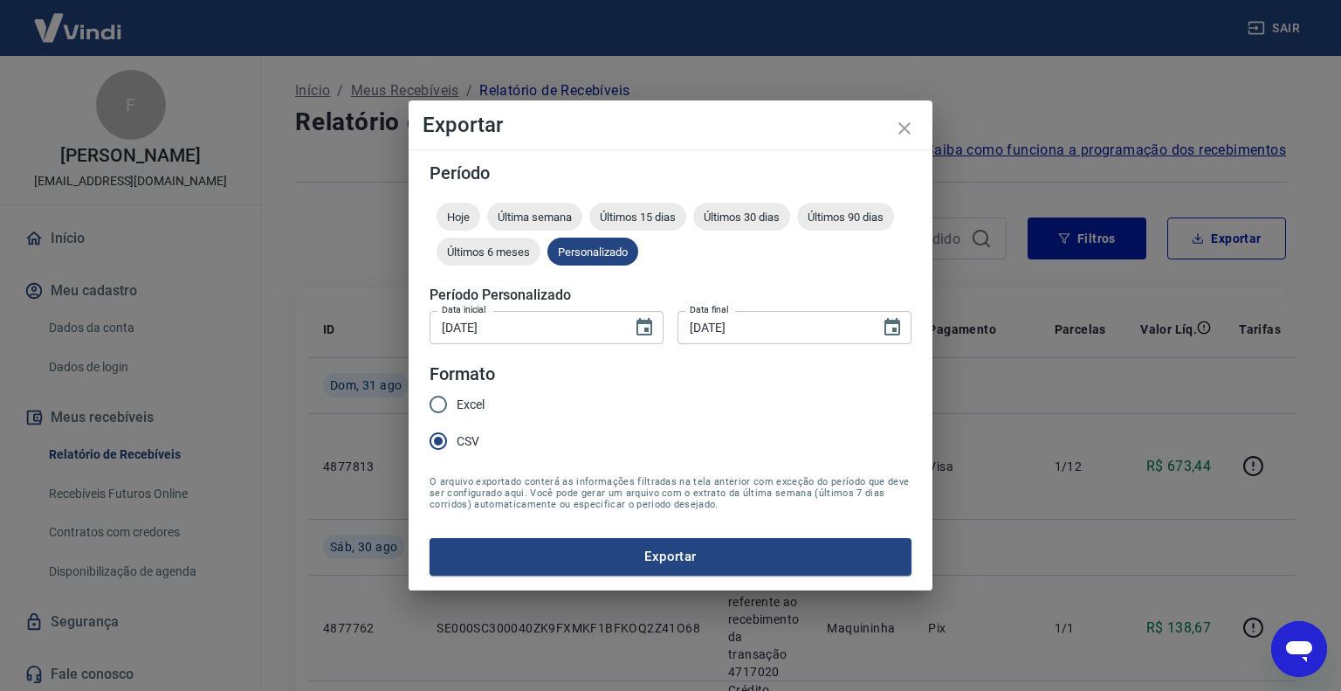
click at [443, 405] on input "Excel" at bounding box center [438, 404] width 37 height 37
radio input "true"
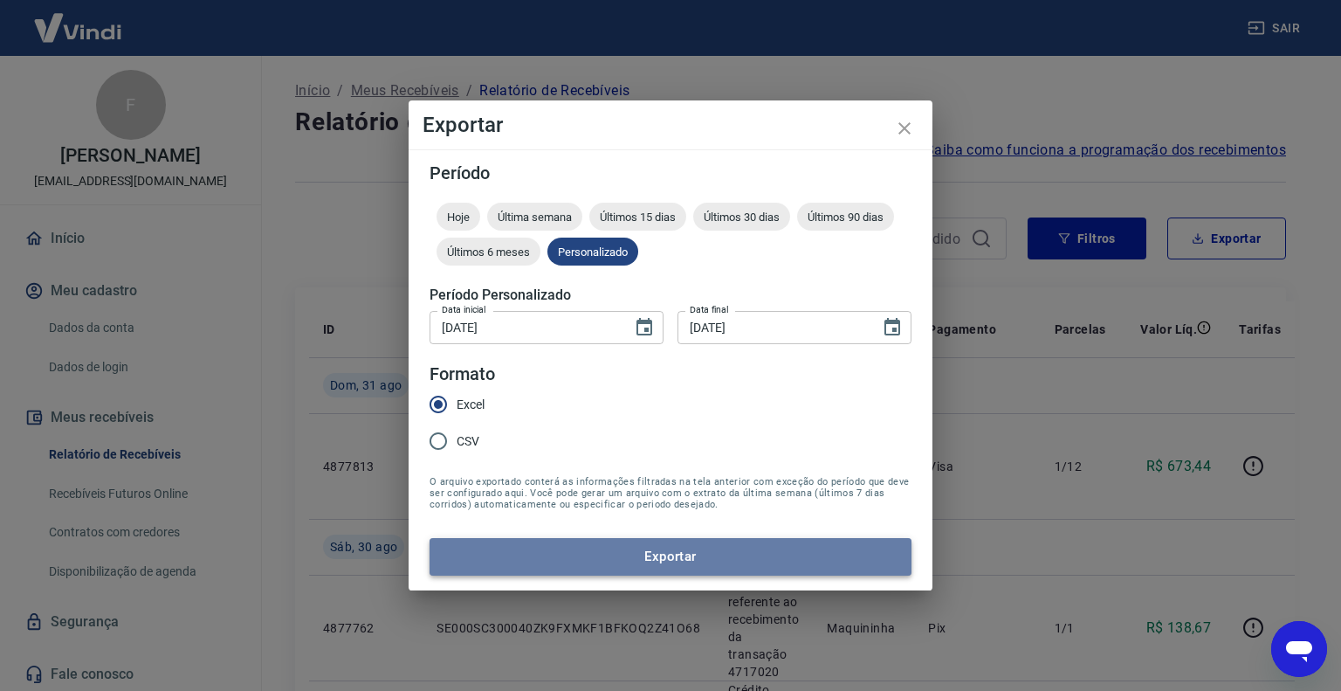
click at [636, 571] on button "Exportar" at bounding box center [670, 556] width 482 height 37
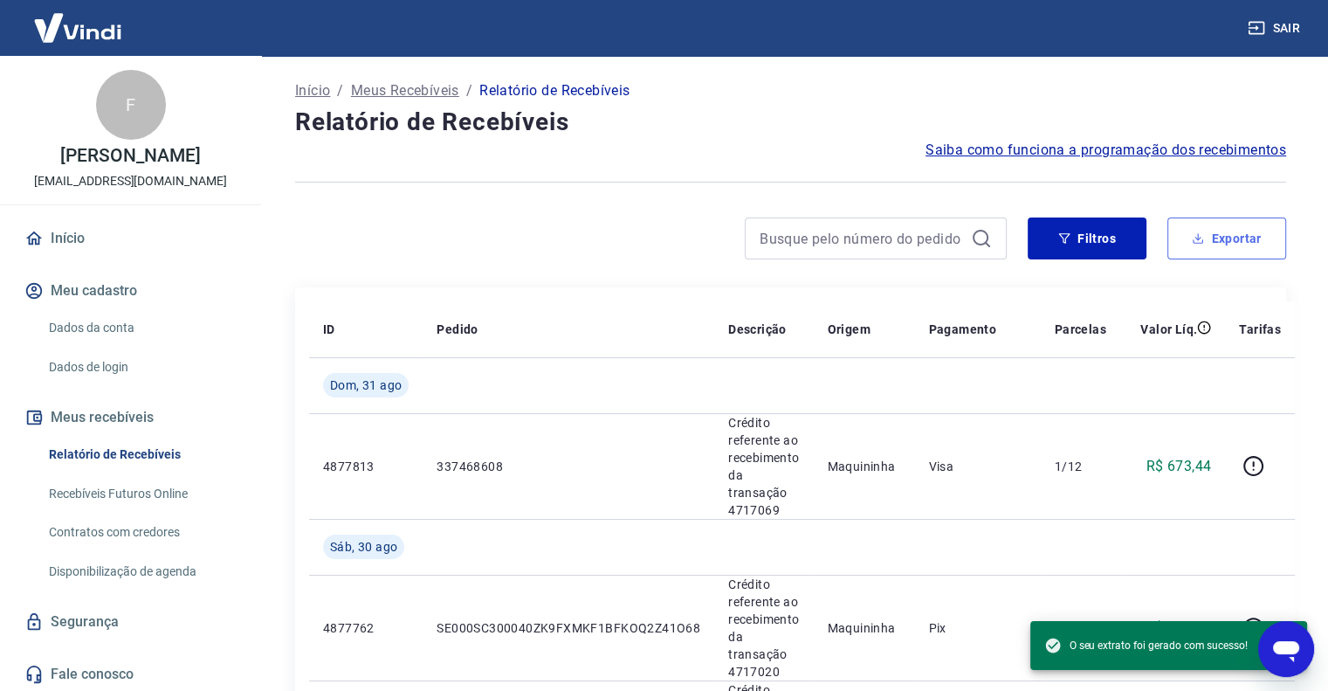
click at [1222, 244] on button "Exportar" at bounding box center [1226, 238] width 119 height 42
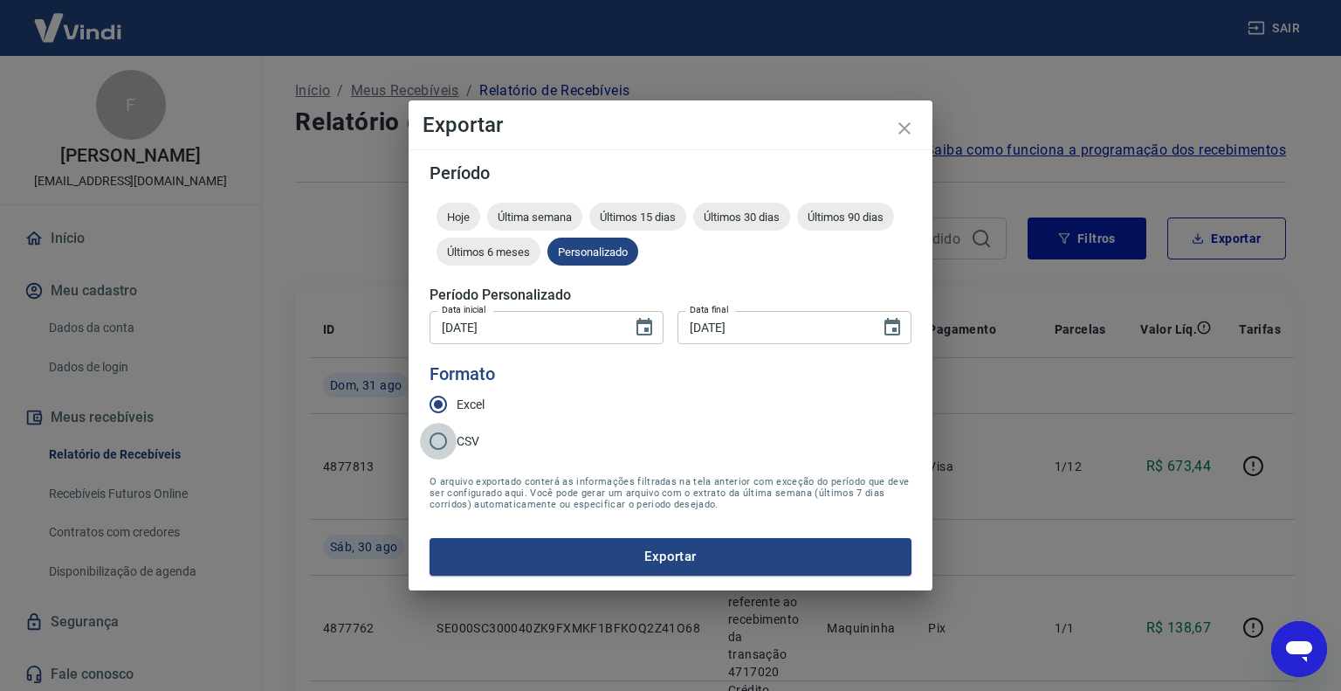
click at [431, 439] on input "CSV" at bounding box center [438, 441] width 37 height 37
radio input "true"
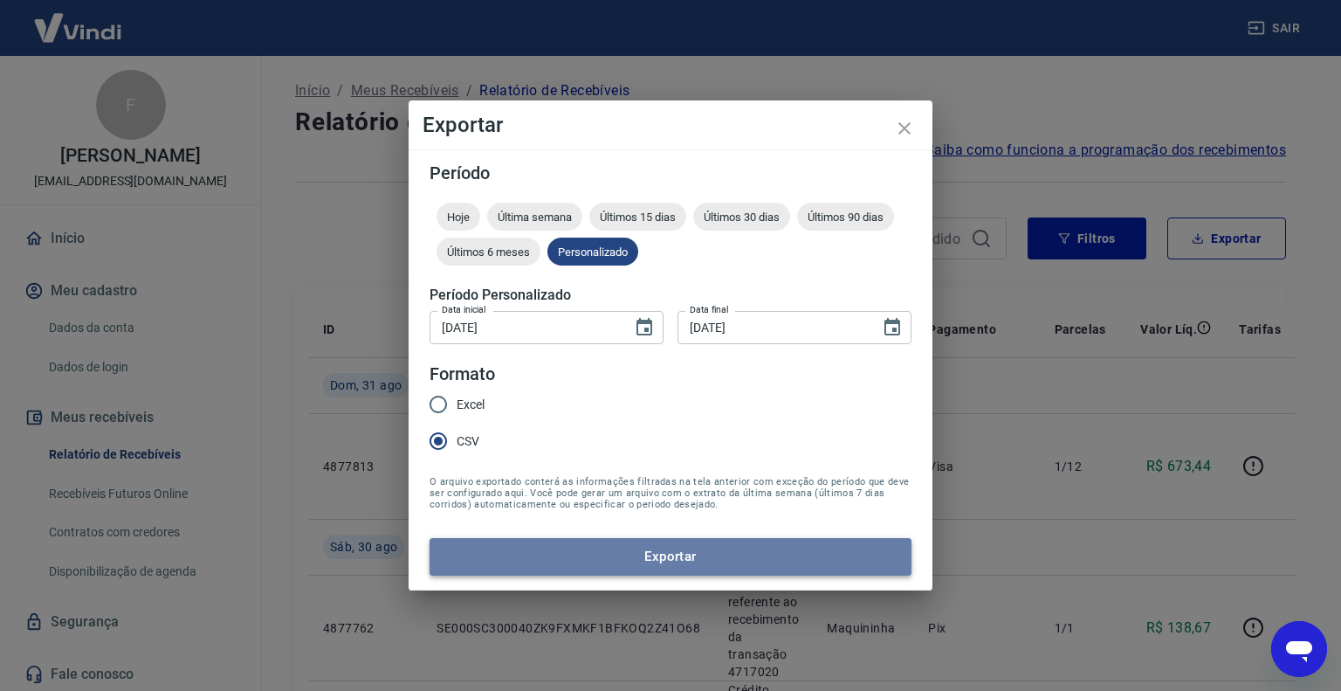
click at [562, 552] on button "Exportar" at bounding box center [670, 556] width 482 height 37
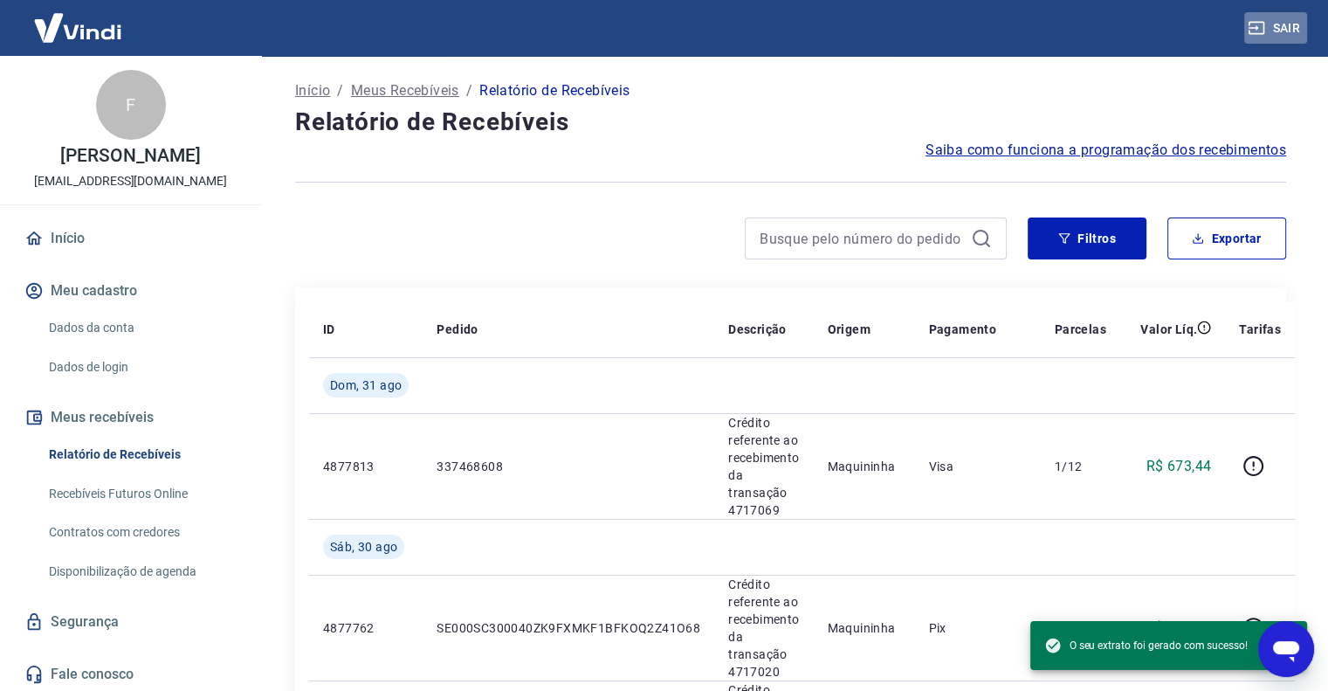
click at [1265, 26] on button "Sair" at bounding box center [1275, 28] width 63 height 32
